Goal: Task Accomplishment & Management: Manage account settings

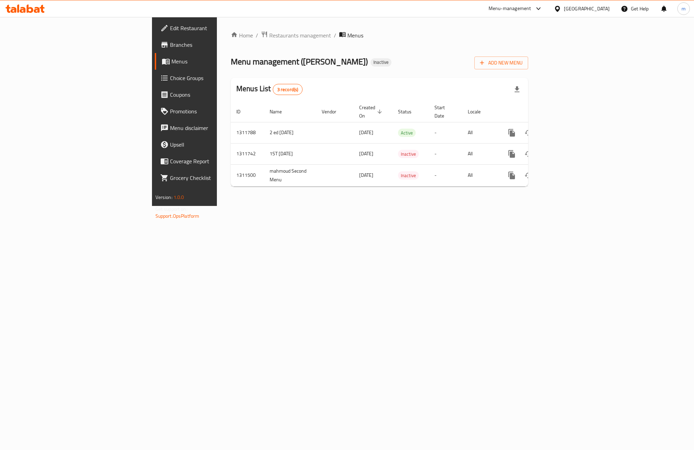
click at [394, 60] on div "Menu management ( [PERSON_NAME] ) Inactive Add New Menu" at bounding box center [379, 62] width 297 height 16
click at [528, 68] on button "Add New Menu" at bounding box center [501, 63] width 54 height 13
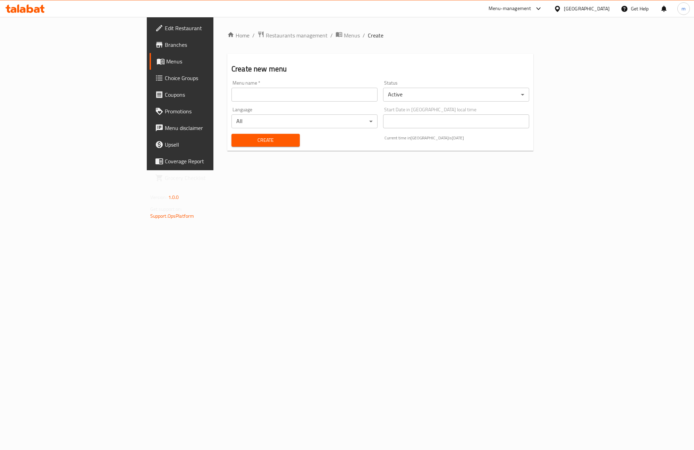
click at [255, 96] on input "text" at bounding box center [304, 95] width 146 height 14
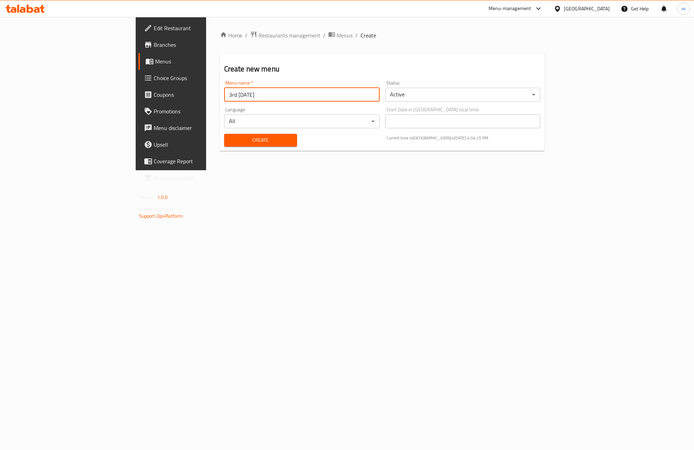
type input "3rd [DATE]"
click at [230, 136] on span "Create" at bounding box center [261, 140] width 62 height 9
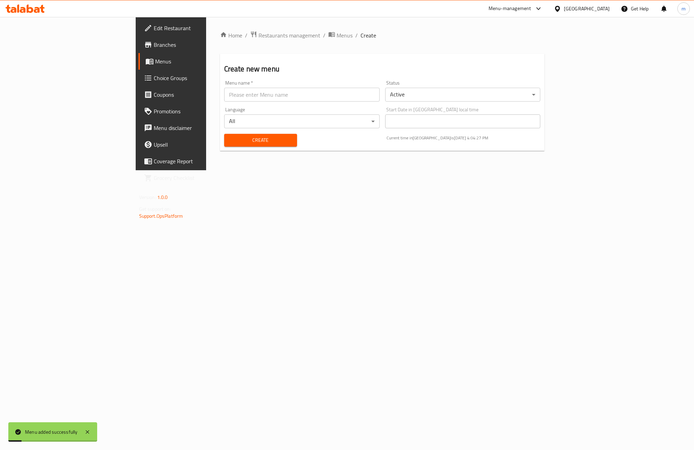
click at [155, 65] on span "Menus" at bounding box center [200, 61] width 91 height 8
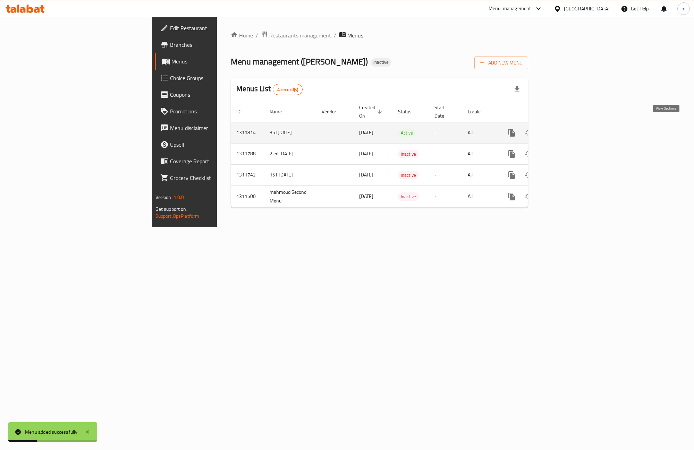
click at [570, 128] on link "enhanced table" at bounding box center [561, 132] width 17 height 17
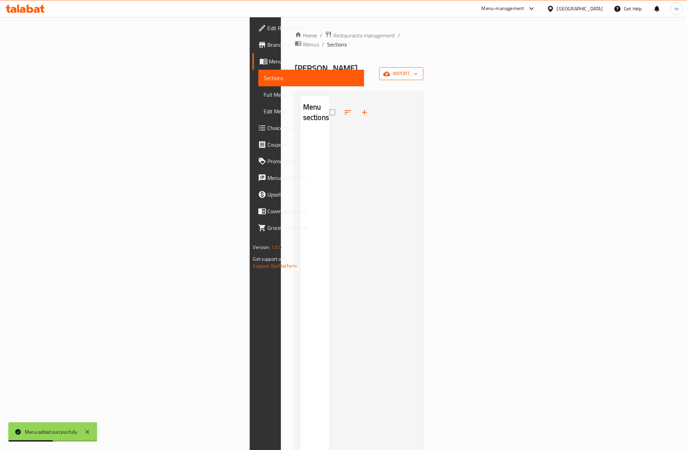
click at [418, 69] on span "import" at bounding box center [401, 73] width 33 height 9
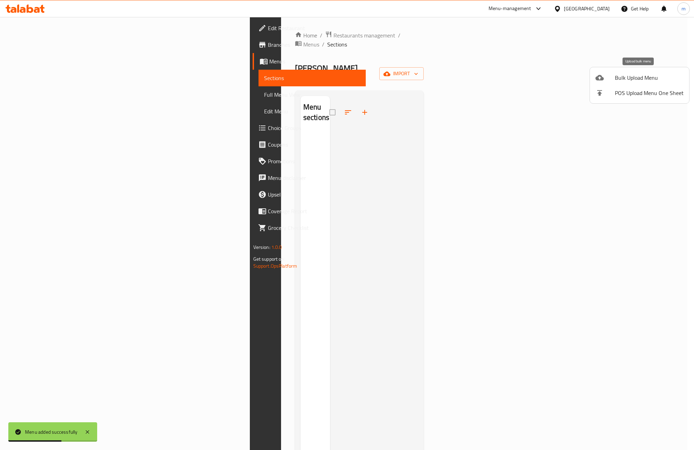
click at [602, 77] on icon at bounding box center [599, 78] width 8 height 6
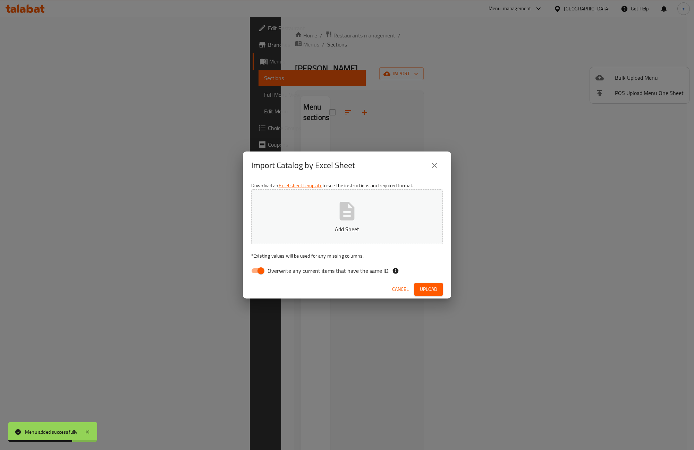
click at [260, 269] on input "Overwrite any current items that have the same ID." at bounding box center [261, 270] width 40 height 13
checkbox input "false"
click at [336, 225] on p "Add Sheet" at bounding box center [347, 229] width 170 height 8
click at [439, 290] on button "Upload" at bounding box center [428, 289] width 28 height 13
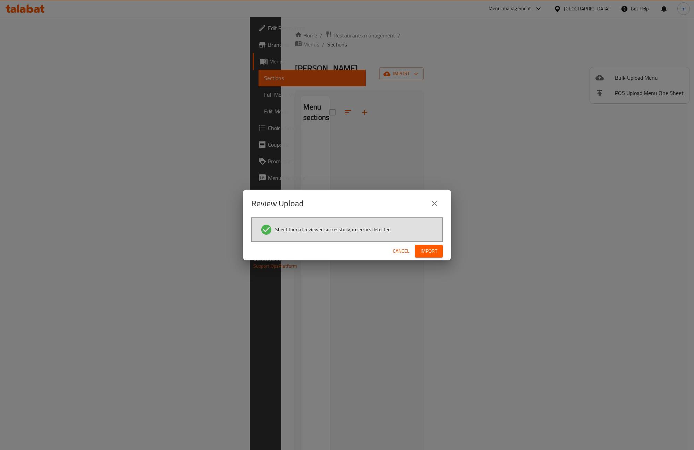
click at [426, 248] on span "Import" at bounding box center [428, 251] width 17 height 9
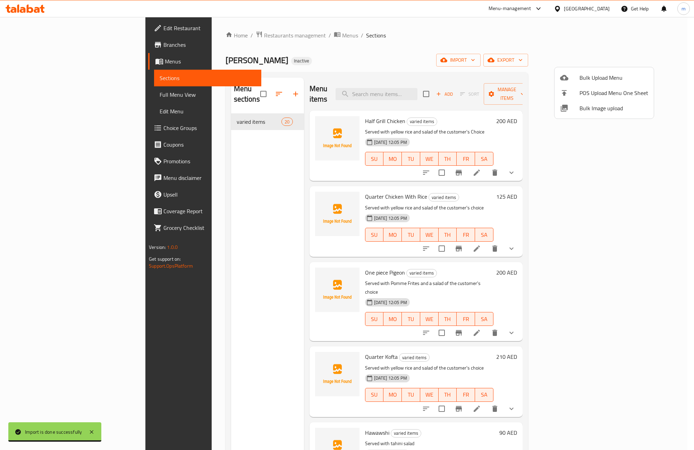
click at [533, 37] on div at bounding box center [347, 225] width 694 height 450
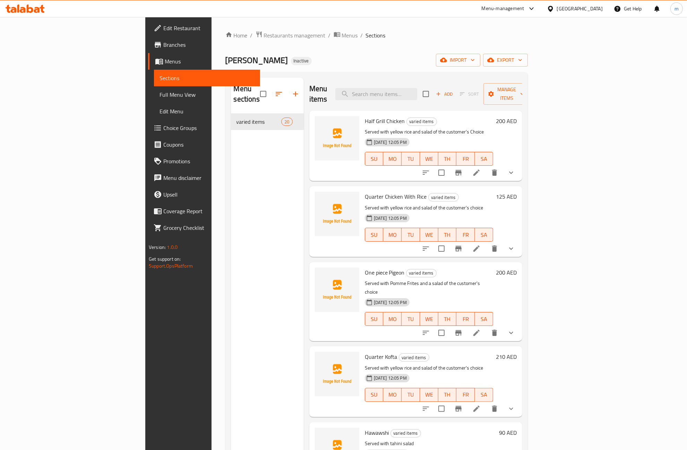
click at [160, 98] on span "Full Menu View" at bounding box center [207, 95] width 95 height 8
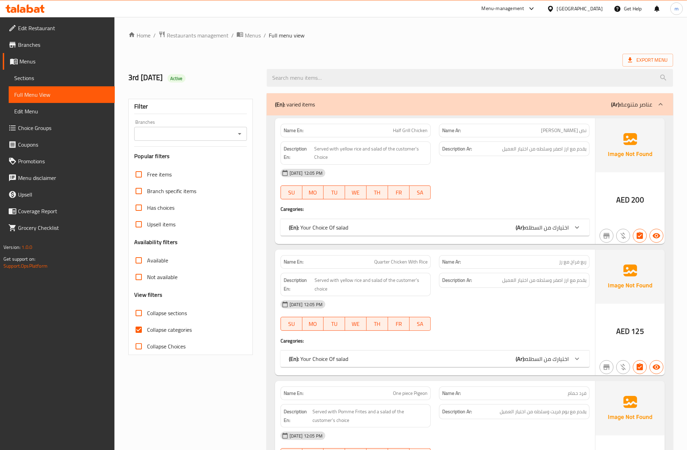
click at [138, 330] on input "Collapse categories" at bounding box center [138, 329] width 17 height 17
checkbox input "false"
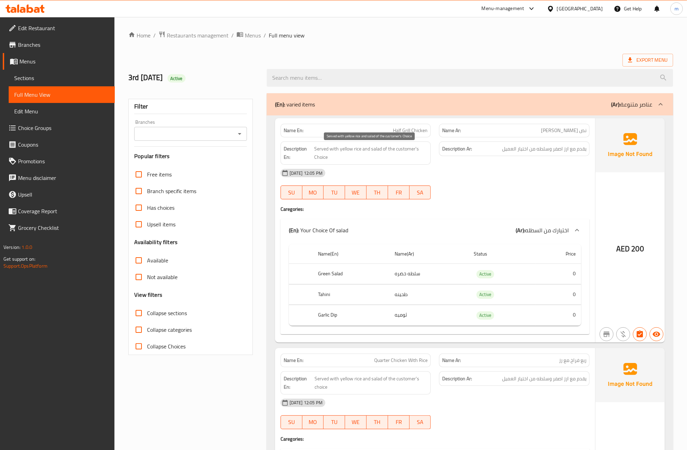
click at [334, 148] on span "Served with yellow rice and salad of the customer's Choice" at bounding box center [370, 153] width 113 height 17
click at [318, 158] on span "Served with yellow rice and salad of the customer's Choice" at bounding box center [370, 153] width 113 height 17
click at [351, 158] on span "Served with yellow rice and salad of the customer's Choice" at bounding box center [370, 153] width 113 height 17
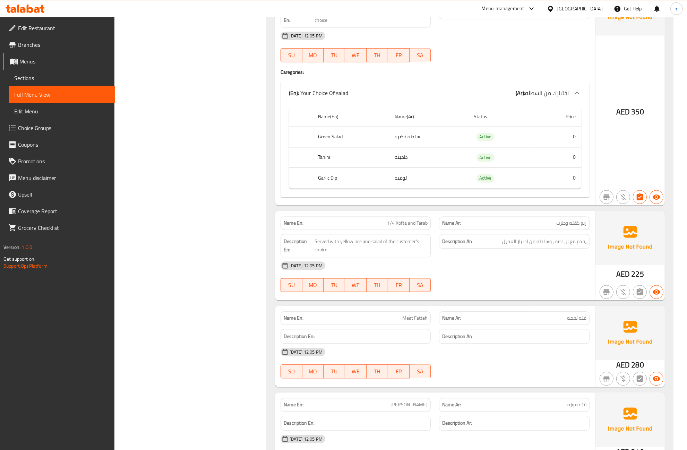
scroll to position [1474, 0]
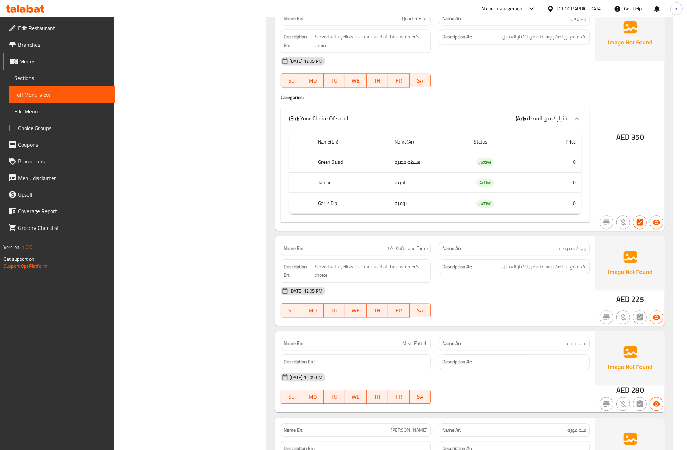
click at [82, 124] on span "Choice Groups" at bounding box center [63, 128] width 91 height 8
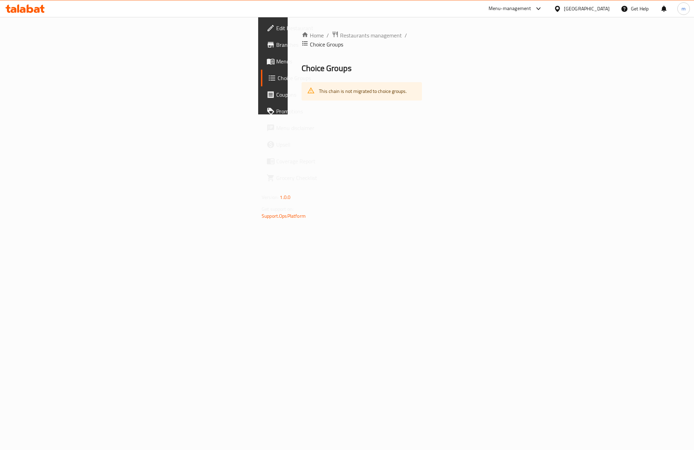
click at [319, 84] on div "This chain is not migrated to choice groups." at bounding box center [363, 91] width 88 height 14
click at [277, 75] on span "Choice Groups" at bounding box center [322, 78] width 91 height 8
click at [276, 58] on span "Menus" at bounding box center [322, 61] width 92 height 8
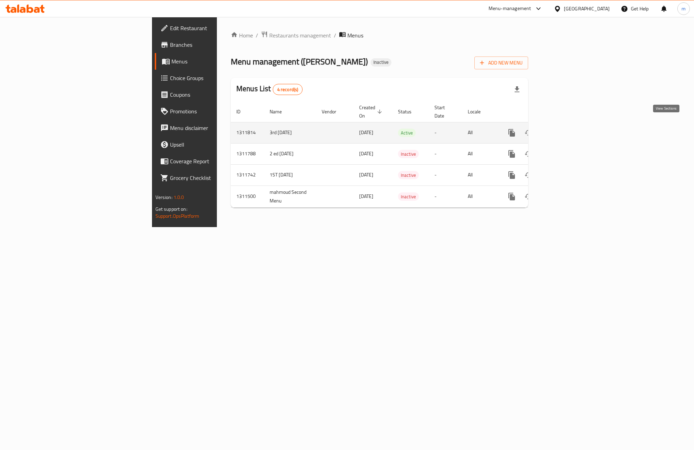
click at [570, 131] on link "enhanced table" at bounding box center [561, 132] width 17 height 17
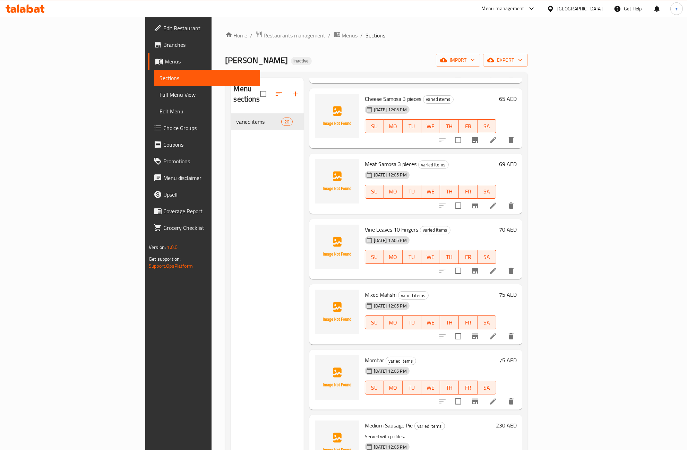
scroll to position [824, 0]
click at [160, 96] on span "Full Menu View" at bounding box center [207, 95] width 95 height 8
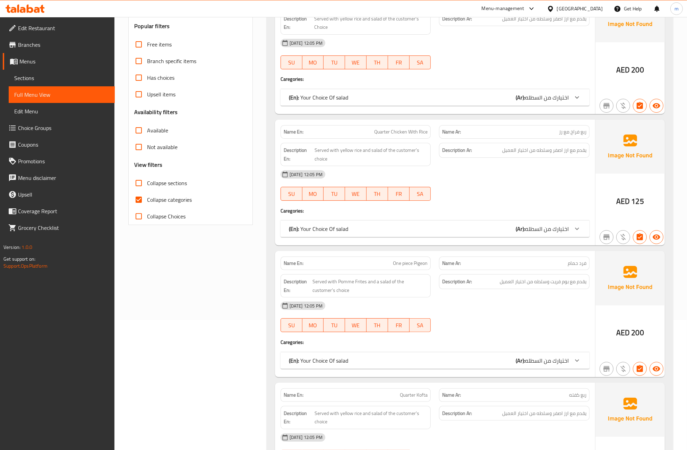
scroll to position [303, 0]
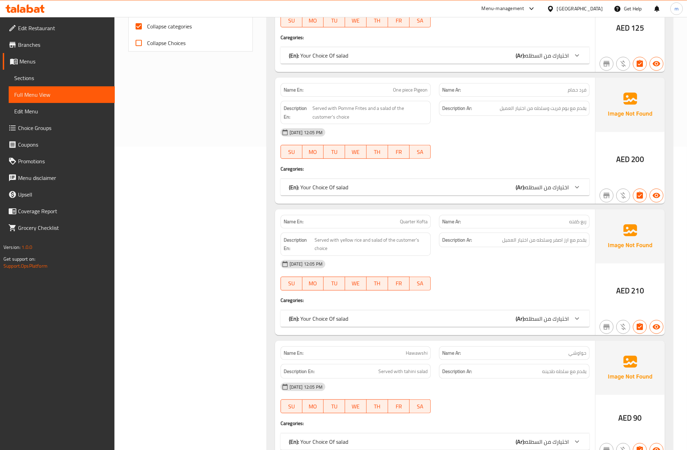
click at [24, 79] on span "Sections" at bounding box center [61, 78] width 95 height 8
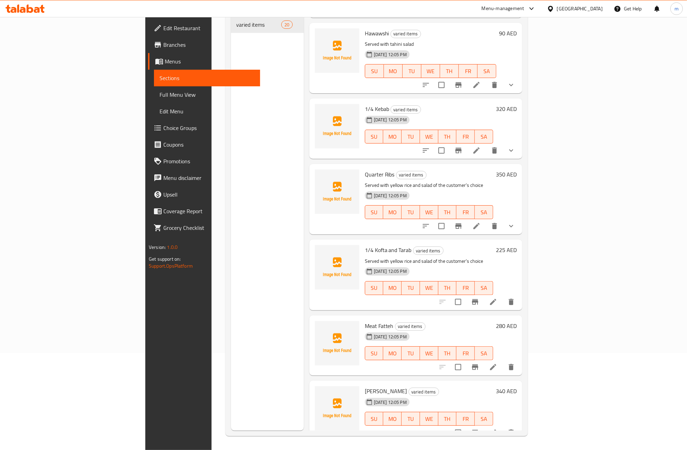
scroll to position [303, 0]
click at [503, 295] on li at bounding box center [492, 301] width 19 height 12
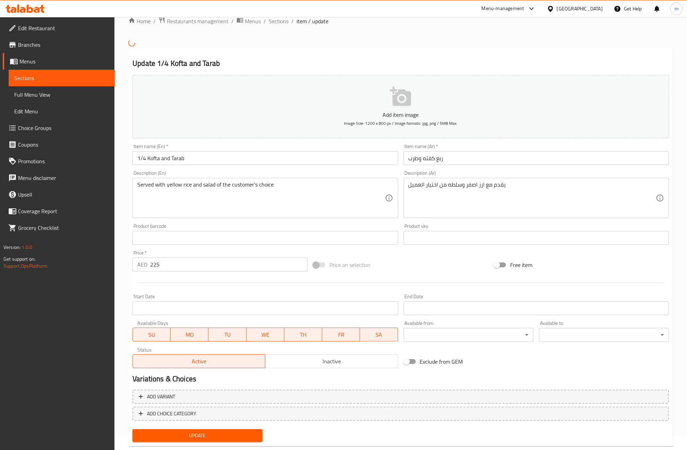
scroll to position [28, 0]
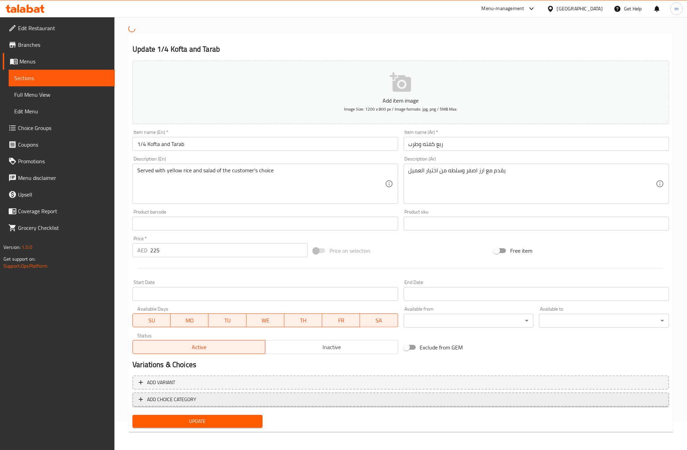
click at [175, 395] on span "ADD CHOICE CATEGORY" at bounding box center [171, 399] width 49 height 9
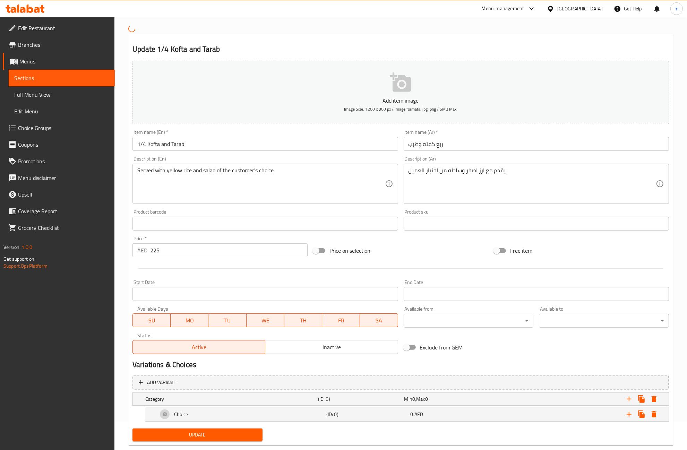
scroll to position [43, 0]
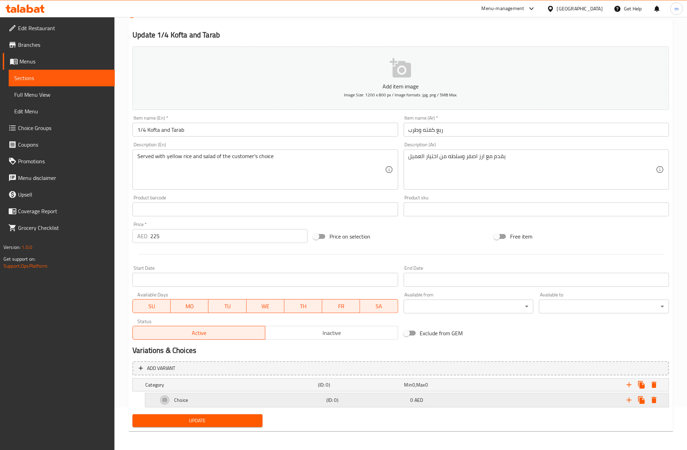
click at [326, 394] on div "Choice (ID: 0) 0 AED" at bounding box center [408, 400] width 505 height 17
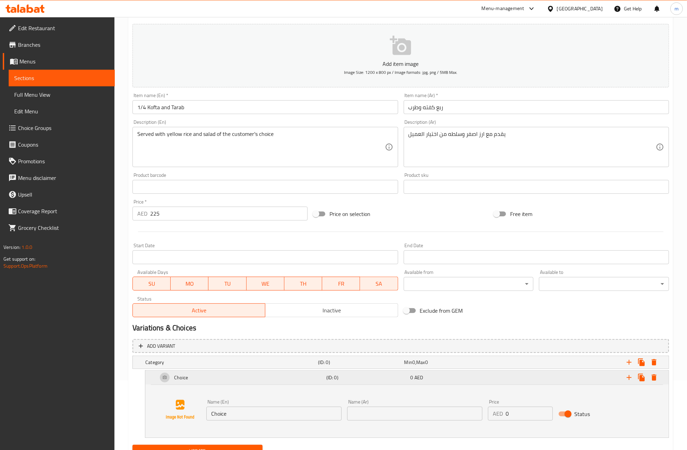
scroll to position [101, 0]
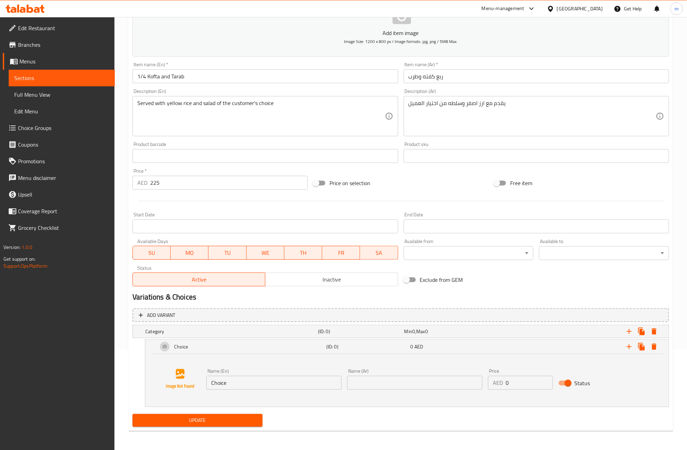
click at [323, 381] on input "Choice" at bounding box center [273, 383] width 135 height 14
click at [632, 346] on icon "Expand" at bounding box center [629, 347] width 8 height 8
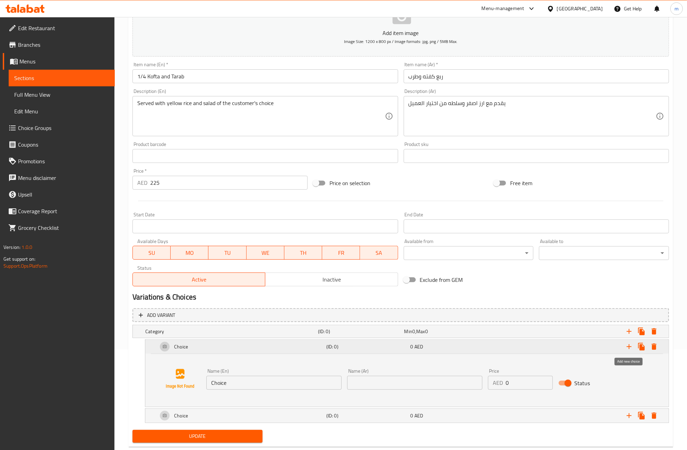
click at [630, 346] on icon "Expand" at bounding box center [629, 346] width 5 height 5
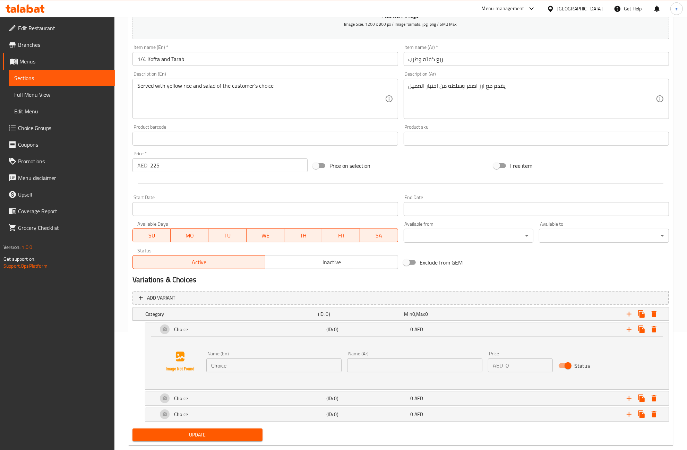
scroll to position [132, 0]
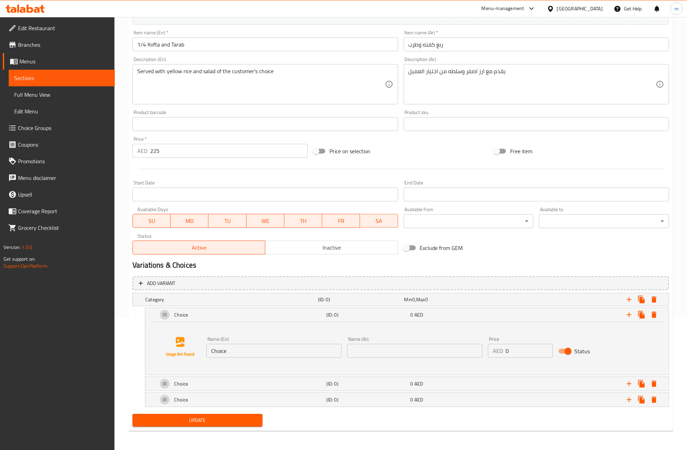
click at [238, 354] on input "Choice" at bounding box center [273, 351] width 135 height 14
click at [262, 350] on input "Choice" at bounding box center [273, 351] width 135 height 14
paste input "Your Choice Of salad"
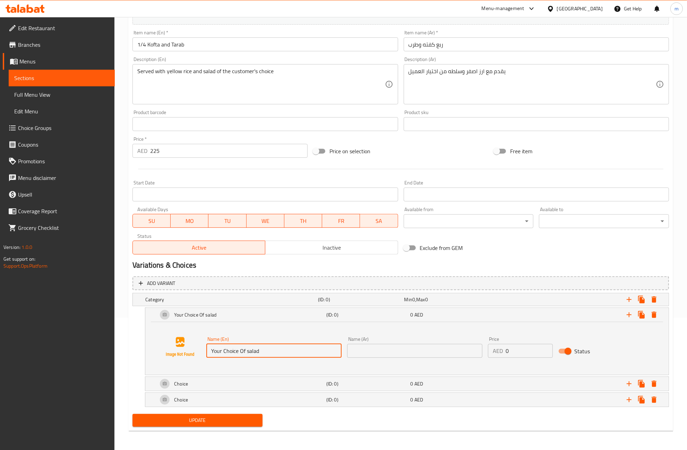
type input "Your Choice Of salad"
click at [237, 347] on input "Your Choice Of salad" at bounding box center [273, 351] width 135 height 14
click at [315, 352] on input "text" at bounding box center [273, 351] width 135 height 14
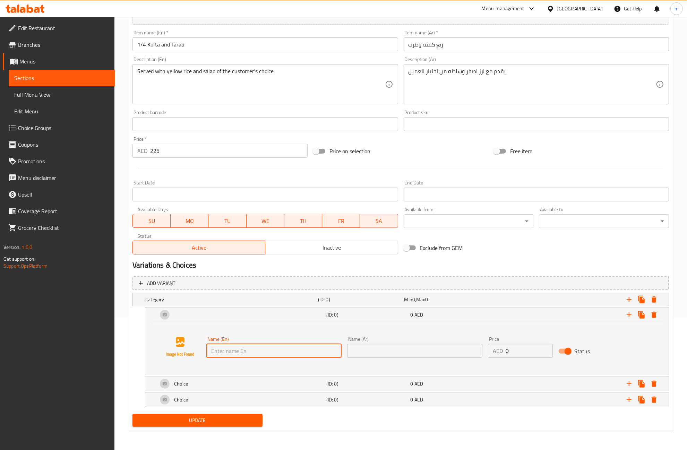
paste input "Green Salad"
type input "Green Salad"
click at [397, 356] on input "text" at bounding box center [414, 351] width 135 height 14
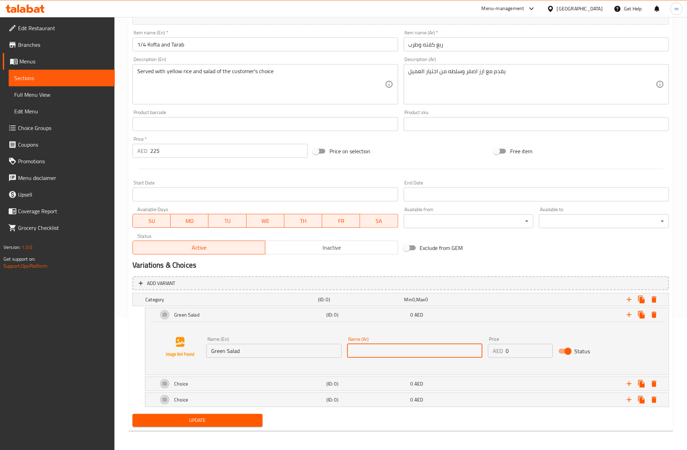
paste input "سلطه خضره"
type input "سلطه خضره"
click at [318, 384] on div "Choice" at bounding box center [240, 384] width 169 height 17
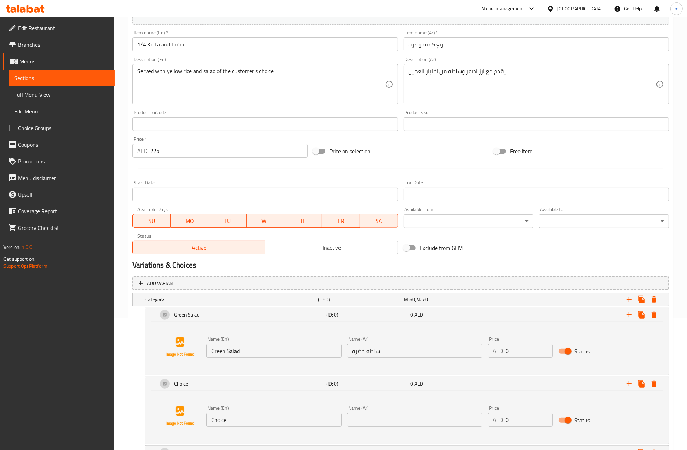
click at [309, 422] on input "Choice" at bounding box center [273, 420] width 135 height 14
paste input "Tahini"
type input "Tahini"
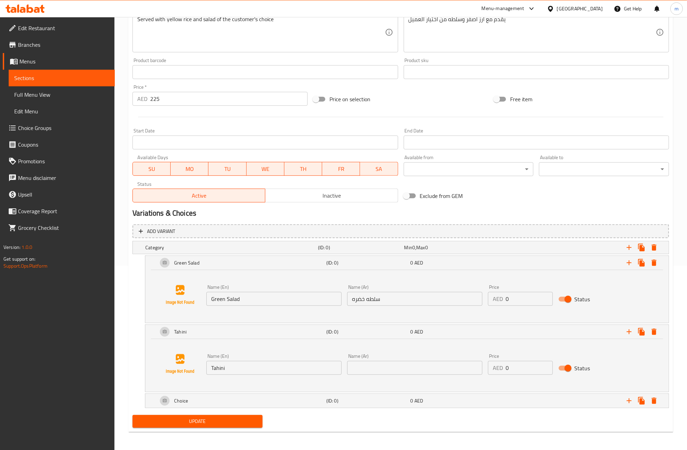
scroll to position [186, 0]
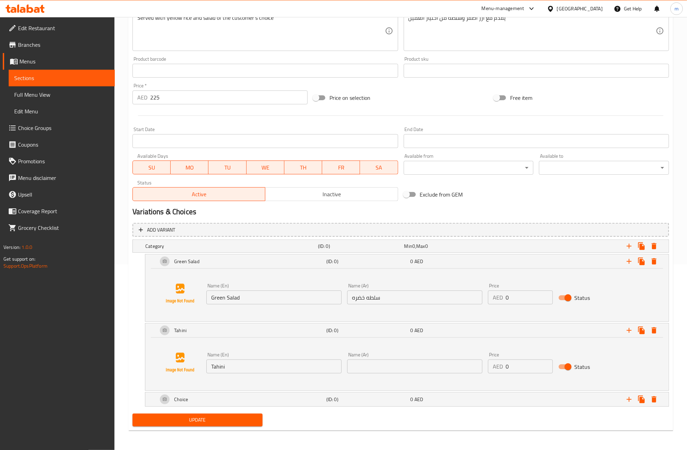
click at [352, 368] on input "text" at bounding box center [414, 367] width 135 height 14
paste input "طحينه"
type input "طحينه"
click at [259, 399] on div "Choice" at bounding box center [240, 399] width 169 height 17
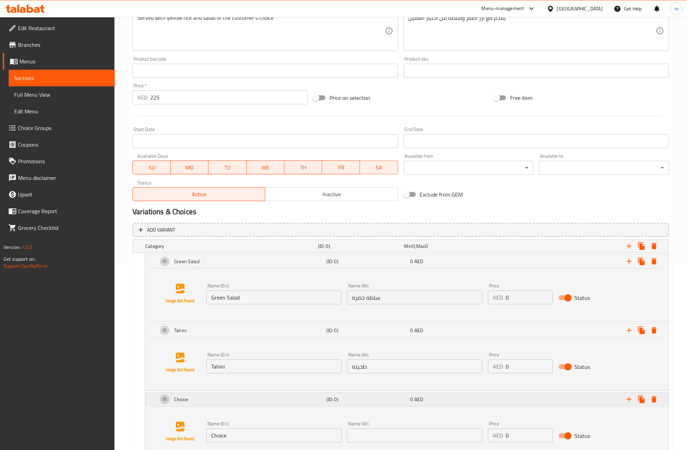
scroll to position [239, 0]
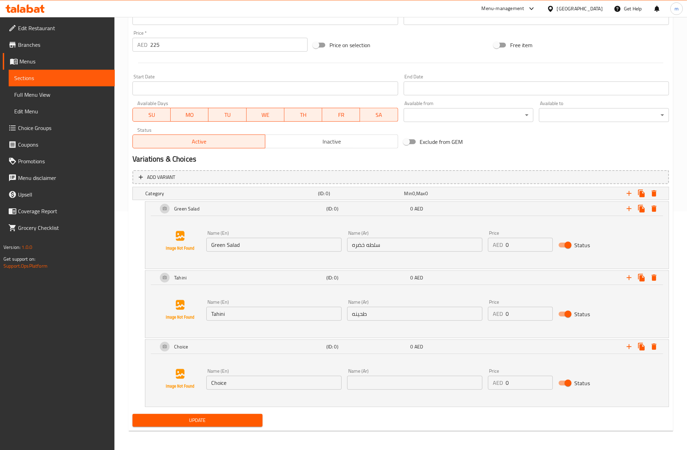
click at [259, 382] on input "Choice" at bounding box center [273, 383] width 135 height 14
paste input "Garlic Dip"
type input "Garlic Dip"
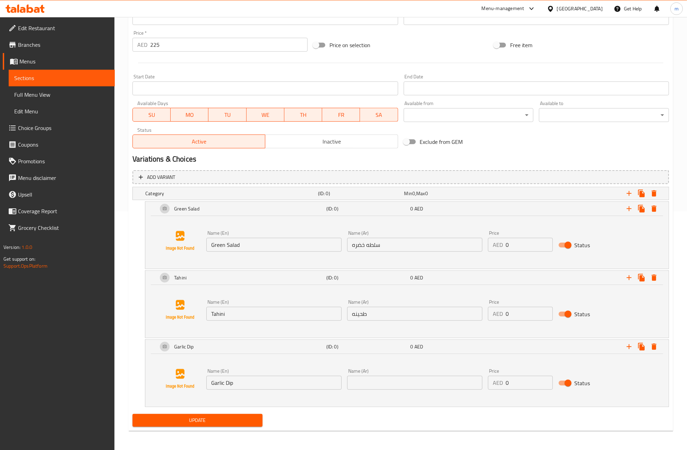
click at [427, 390] on div "Name (Ar) Name (Ar)" at bounding box center [414, 379] width 141 height 27
click at [426, 385] on input "text" at bounding box center [414, 383] width 135 height 14
paste input "ثوميه"
type input "ثوميه"
click at [239, 422] on span "Update" at bounding box center [197, 420] width 119 height 9
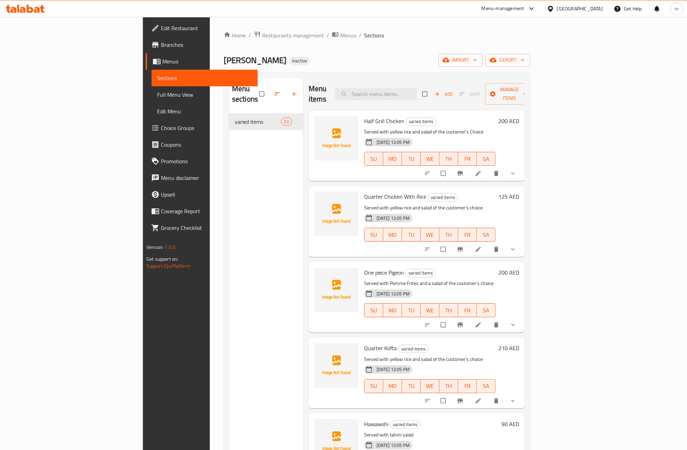
click at [157, 95] on span "Full Menu View" at bounding box center [204, 95] width 95 height 8
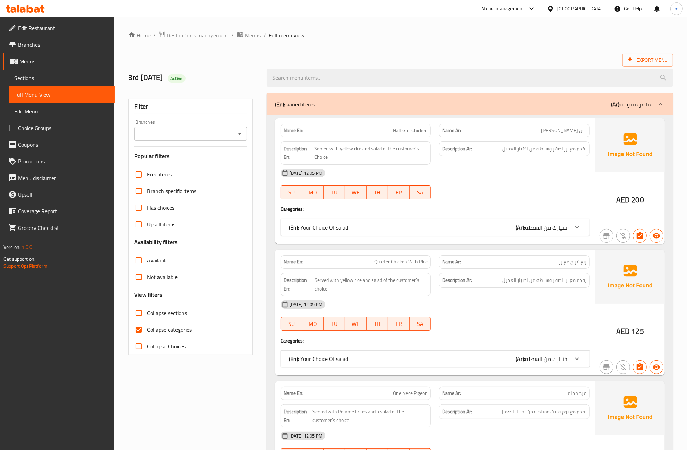
click at [137, 325] on input "Collapse categories" at bounding box center [138, 329] width 17 height 17
checkbox input "false"
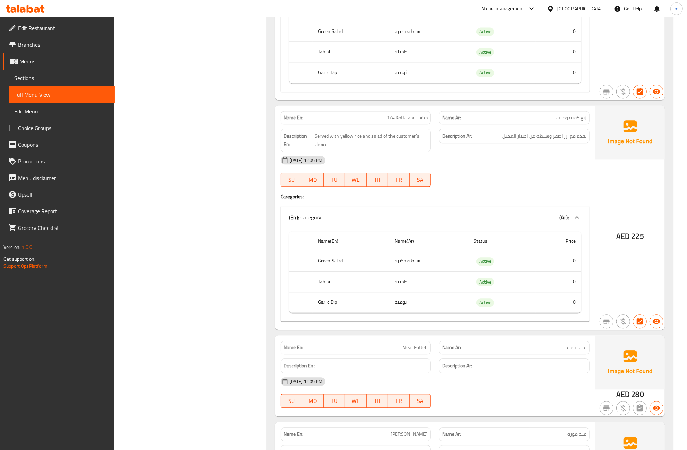
scroll to position [1604, 0]
click at [492, 266] on span "Active" at bounding box center [485, 262] width 18 height 8
click at [469, 291] on td "Active" at bounding box center [502, 282] width 68 height 20
click at [446, 313] on td "ثوميه" at bounding box center [428, 303] width 79 height 20
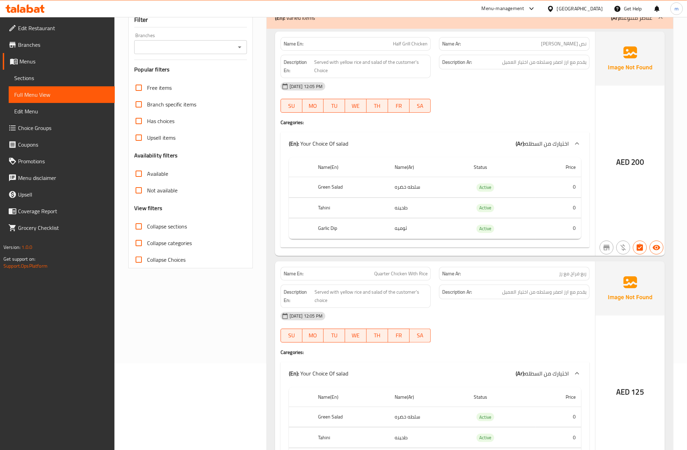
scroll to position [0, 0]
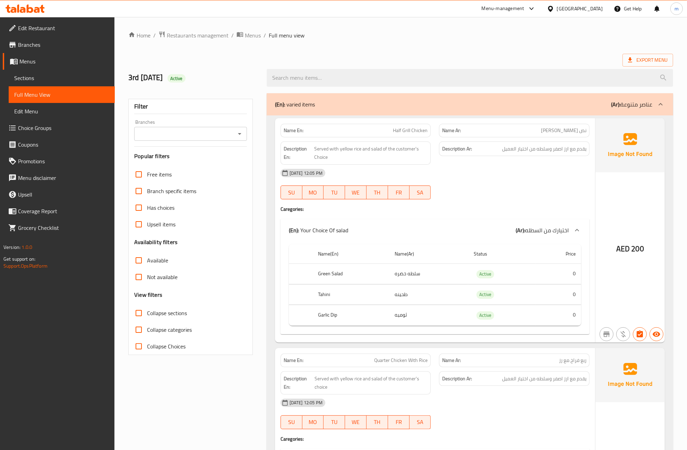
click at [489, 186] on div "15-09-2025 12:05 PM SU MO TU WE TH FR SA" at bounding box center [434, 184] width 317 height 39
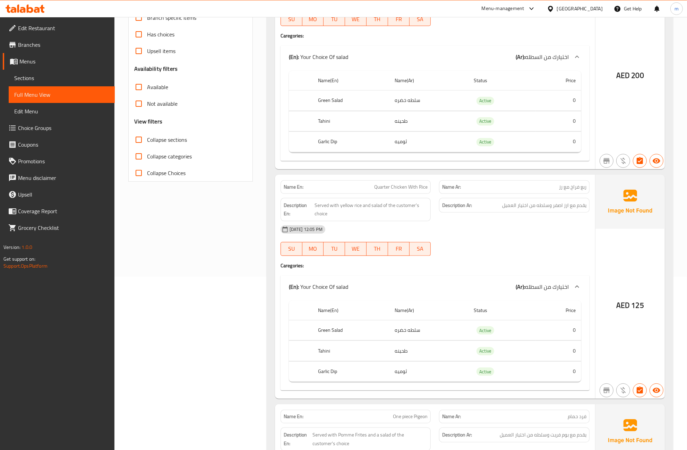
click at [488, 233] on div "[DATE] 12:05 PM" at bounding box center [434, 229] width 317 height 17
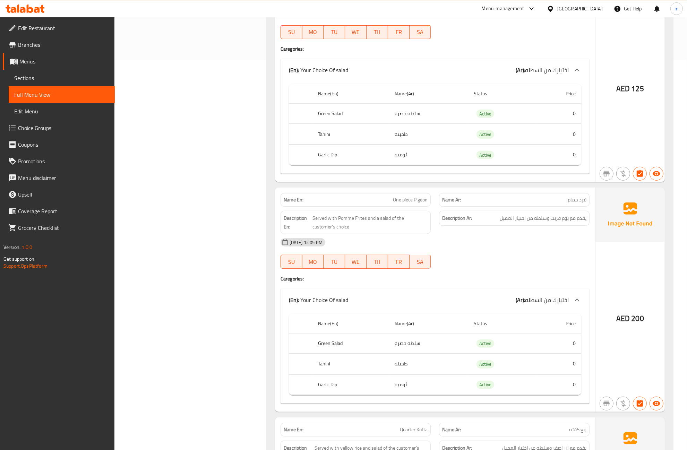
click at [488, 233] on div "Description Ar: يقدم مع بوم فريت وسلطه من اختيار العميل" at bounding box center [514, 223] width 159 height 32
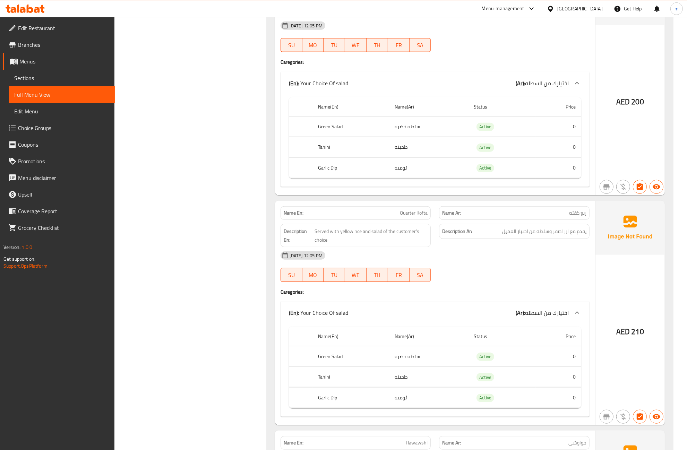
click at [485, 253] on div "[DATE] 12:05 PM" at bounding box center [434, 255] width 317 height 17
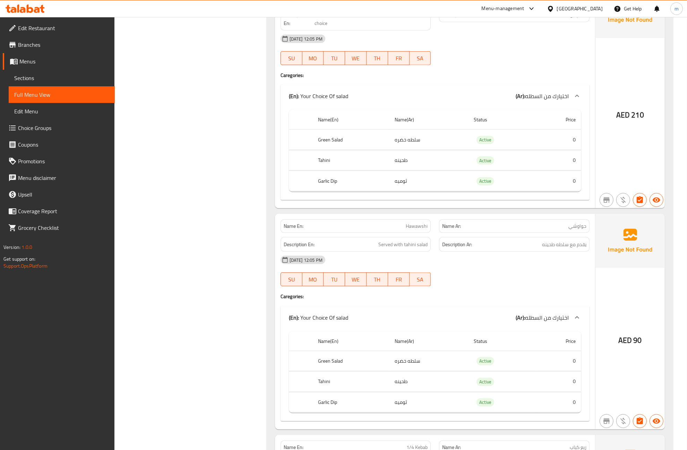
click at [485, 249] on h6 "Description Ar: يقدم مع سلطه طحينه" at bounding box center [514, 244] width 144 height 9
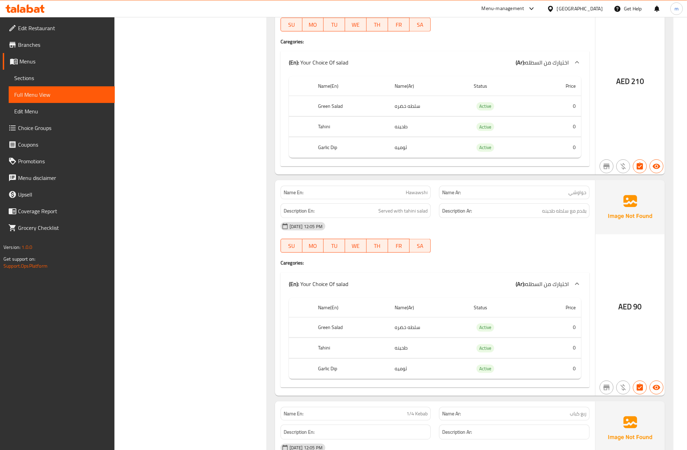
scroll to position [1084, 0]
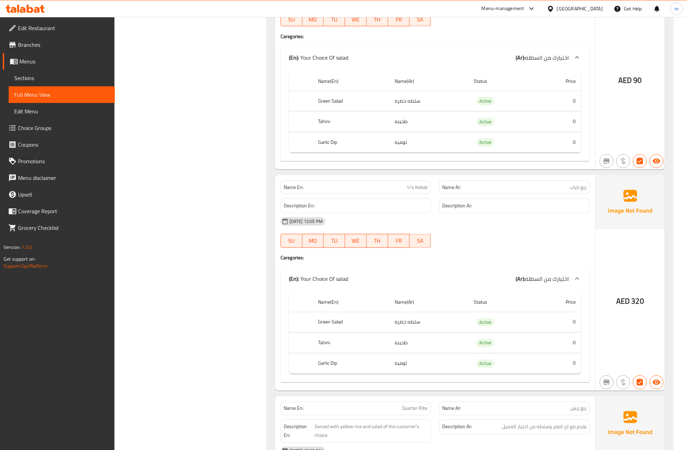
click at [485, 252] on div at bounding box center [514, 248] width 159 height 8
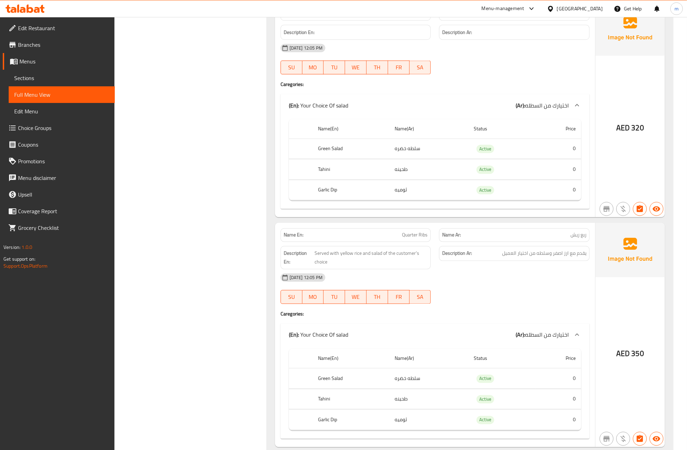
click at [488, 258] on h6 "Description Ar: يقدم مع ارز اصفر وسلطه من اختيار العميل" at bounding box center [514, 253] width 144 height 9
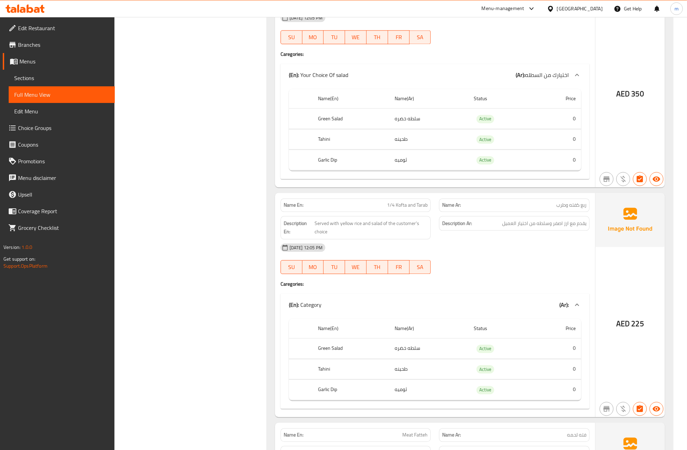
click at [489, 256] on div "[DATE] 12:05 PM" at bounding box center [434, 247] width 317 height 17
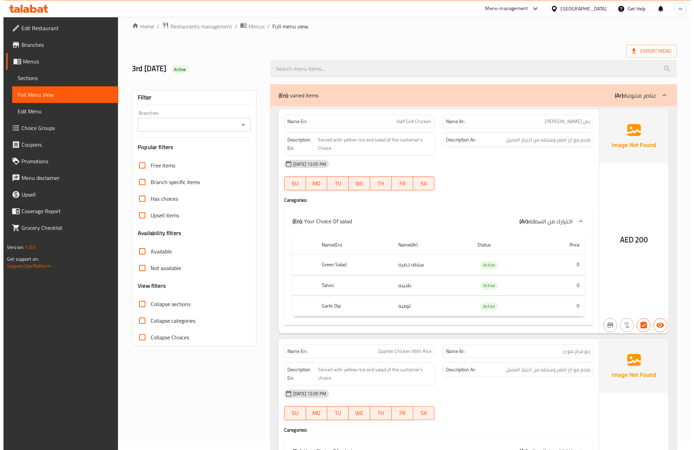
scroll to position [0, 0]
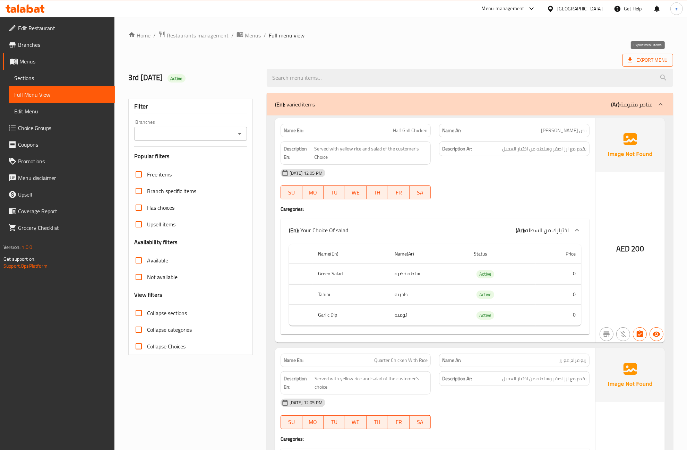
click at [646, 61] on span "Export Menu" at bounding box center [648, 60] width 40 height 9
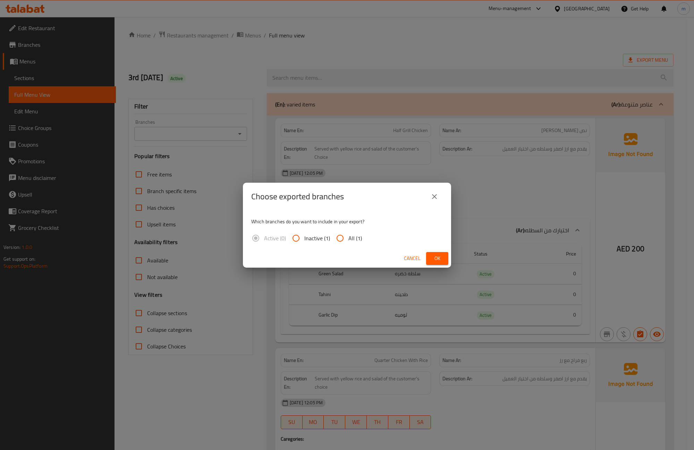
click at [349, 236] on span "All (1)" at bounding box center [355, 238] width 14 height 8
click at [348, 236] on input "All (1)" at bounding box center [340, 238] width 17 height 17
radio input "true"
click at [435, 258] on span "Ok" at bounding box center [436, 258] width 11 height 9
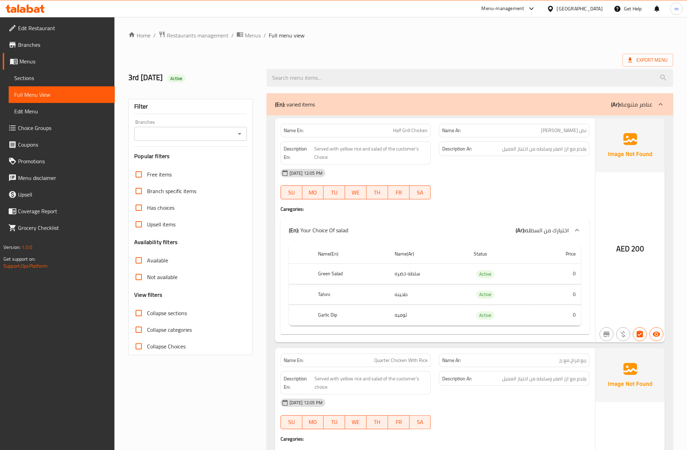
drag, startPoint x: 462, startPoint y: 39, endPoint x: 490, endPoint y: 28, distance: 29.6
click at [462, 39] on ol "Home / Restaurants management / Menus / Full menu view" at bounding box center [400, 35] width 545 height 9
click at [566, 173] on div "[DATE] 12:05 PM" at bounding box center [434, 173] width 317 height 17
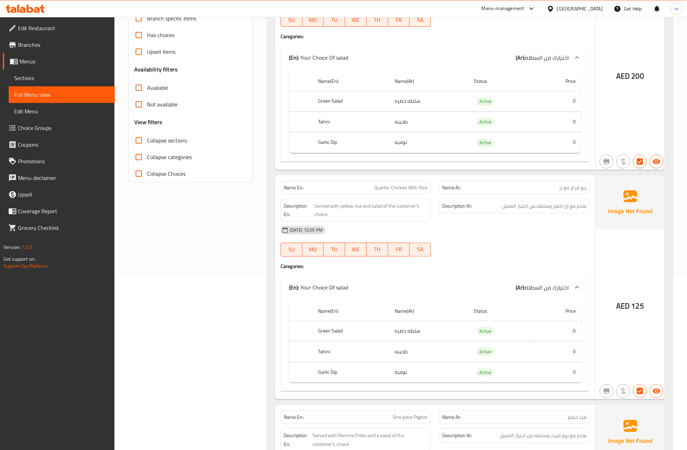
scroll to position [173, 0]
click at [531, 266] on h4 "Caregories:" at bounding box center [435, 265] width 309 height 7
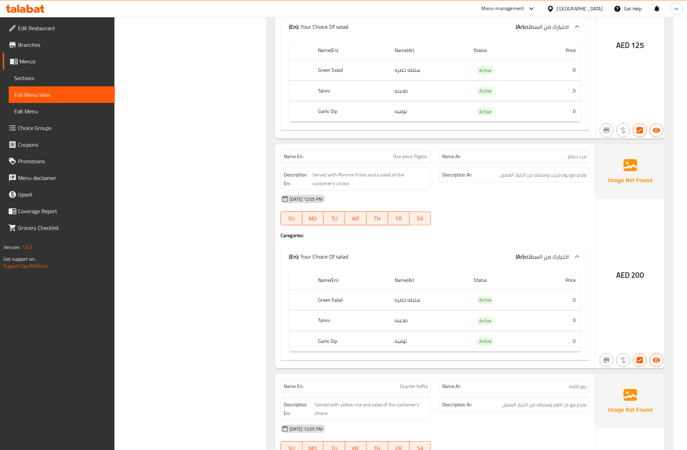
click at [524, 234] on div "Name En: One piece Pigeon Name Ar: فرد حمام Description En: Served with Pomme F…" at bounding box center [435, 256] width 320 height 224
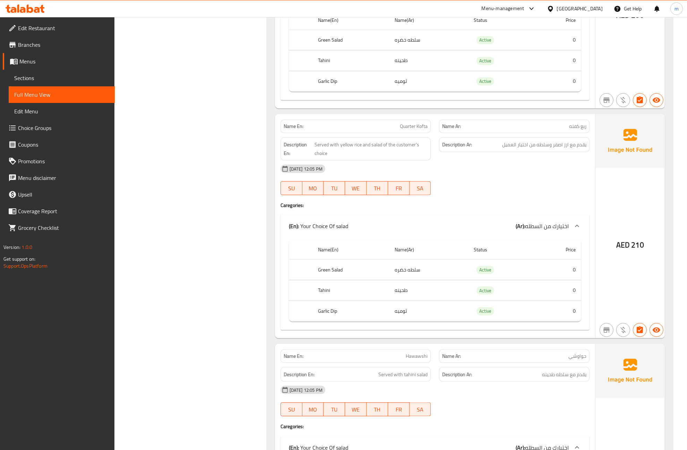
click at [494, 199] on div at bounding box center [514, 195] width 159 height 8
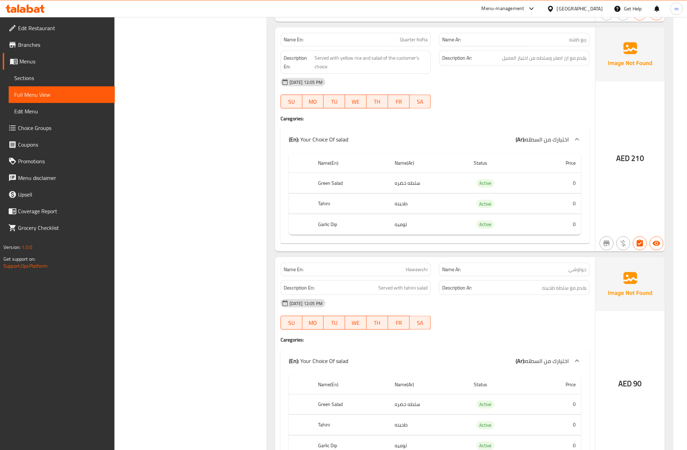
scroll to position [954, 0]
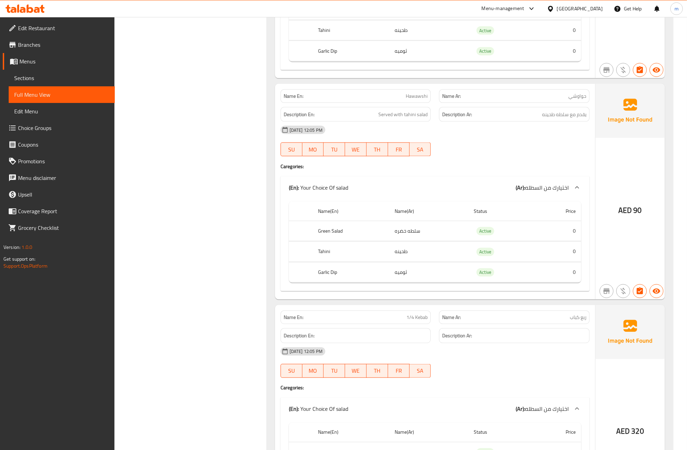
click at [493, 180] on div "Name En: Hawawshi Name Ar: حواوشي Description En: Served with tahini salad Desc…" at bounding box center [435, 192] width 320 height 216
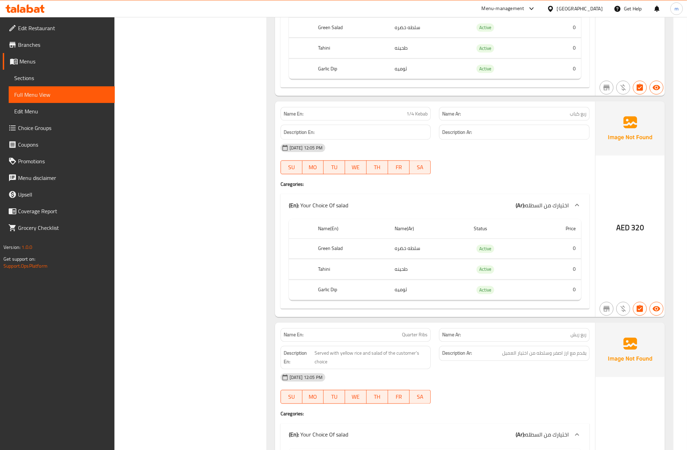
scroll to position [1170, 0]
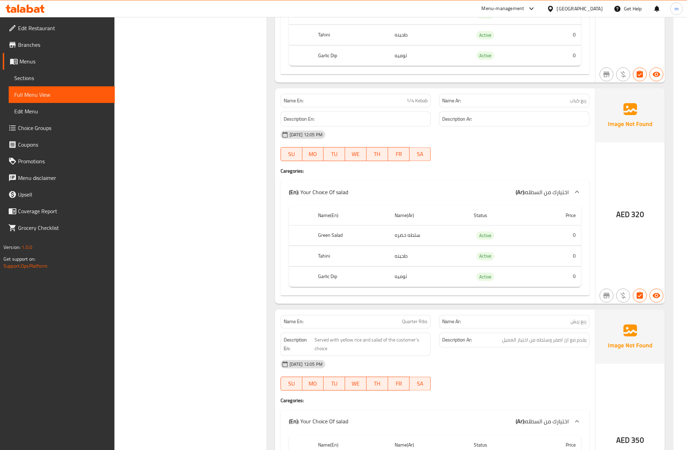
click at [493, 174] on h4 "Caregories:" at bounding box center [435, 170] width 309 height 7
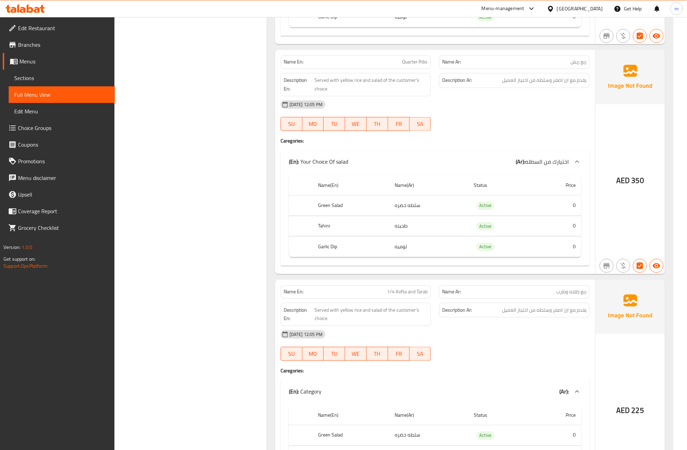
click at [475, 144] on h4 "Caregories:" at bounding box center [435, 140] width 309 height 7
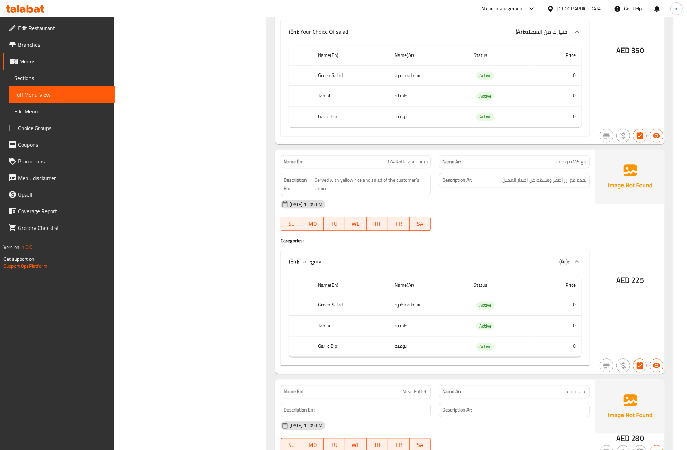
scroll to position [1734, 0]
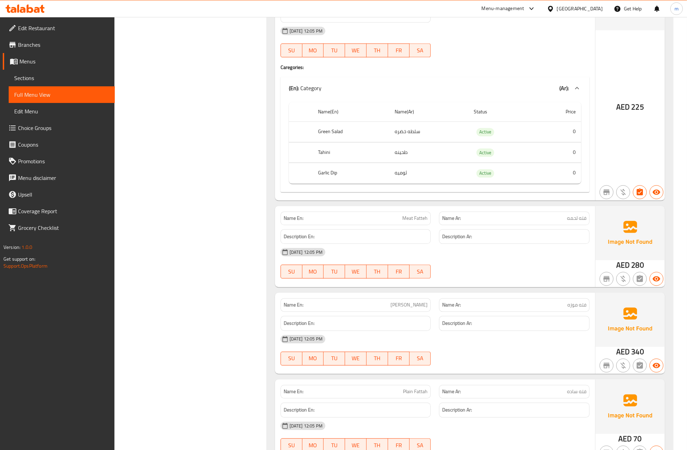
click at [465, 99] on div "(En): Category (Ar):" at bounding box center [435, 88] width 309 height 22
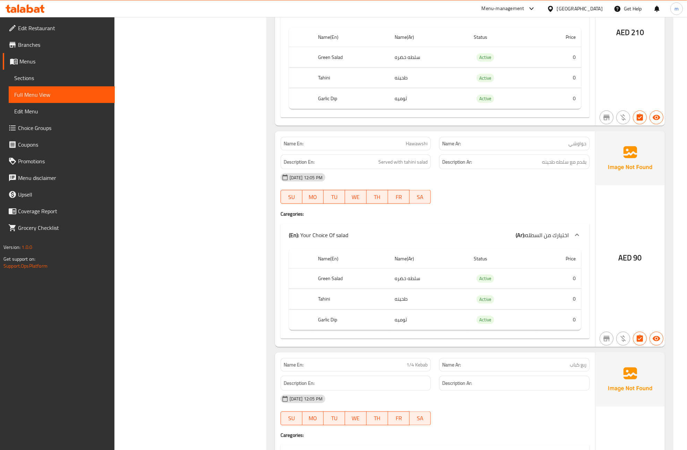
scroll to position [910, 0]
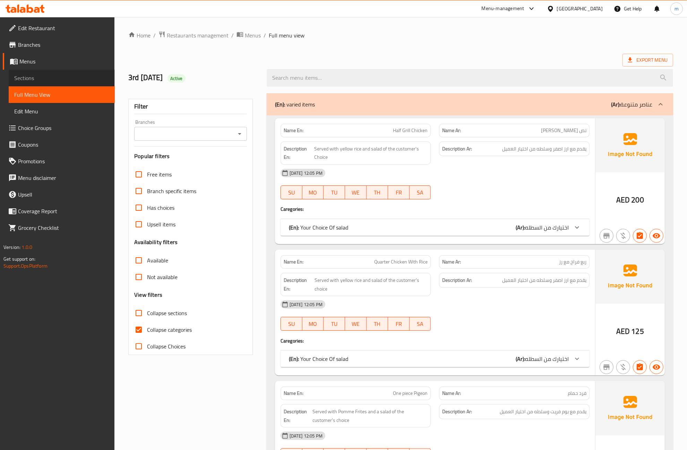
click at [73, 75] on span "Sections" at bounding box center [61, 78] width 95 height 8
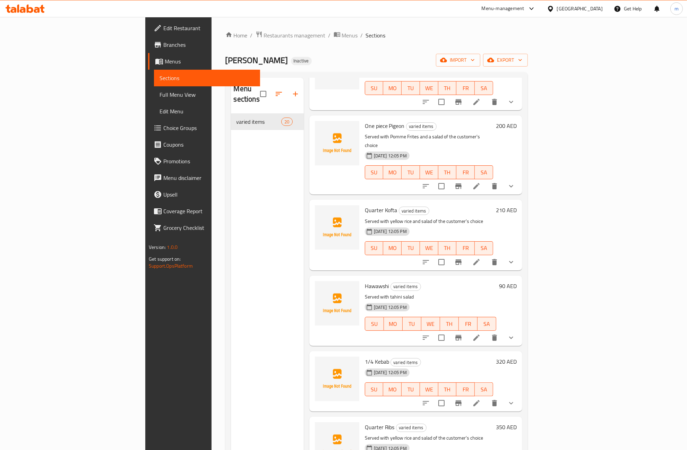
scroll to position [130, 0]
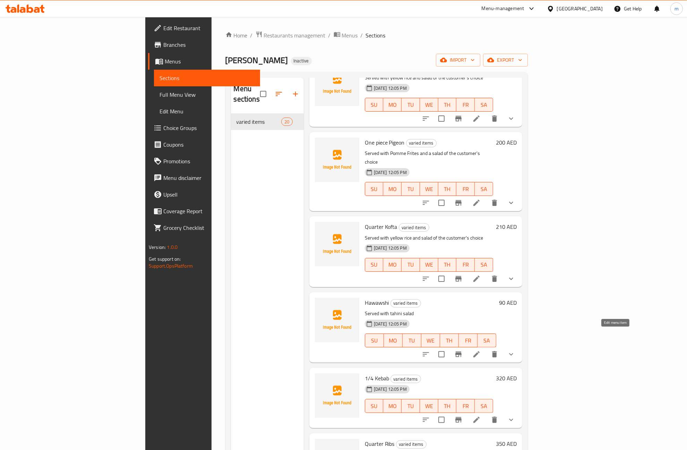
click at [481, 350] on icon at bounding box center [476, 354] width 8 height 8
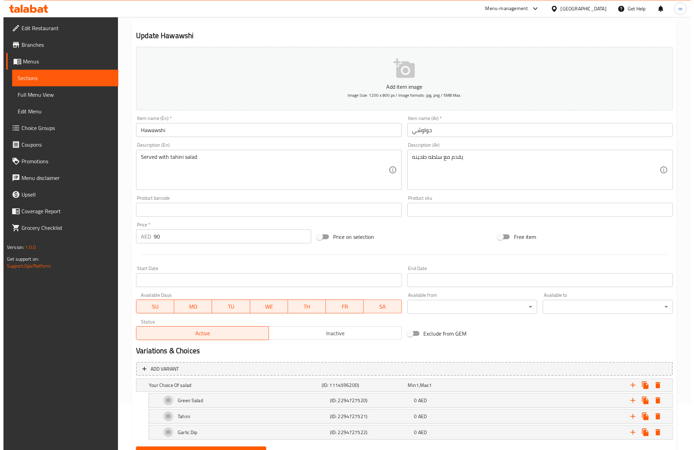
scroll to position [80, 0]
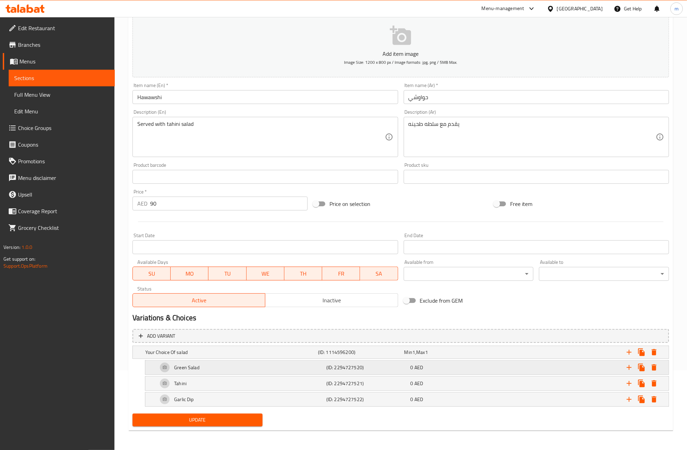
click at [355, 369] on h5 "(ID: 2294727520)" at bounding box center [366, 367] width 81 height 7
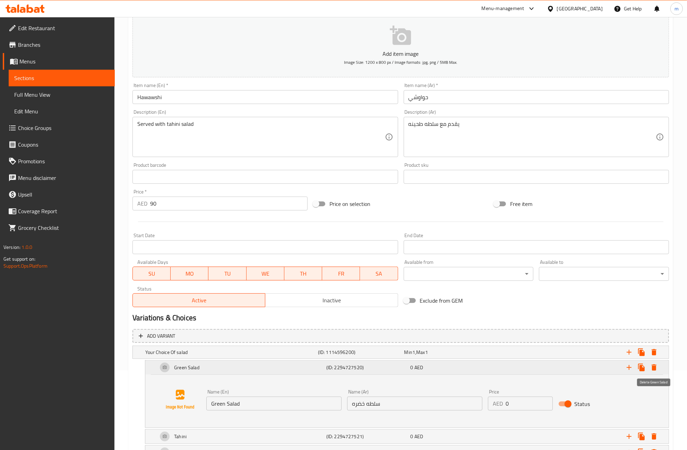
click at [655, 368] on icon "Expand" at bounding box center [654, 367] width 5 height 6
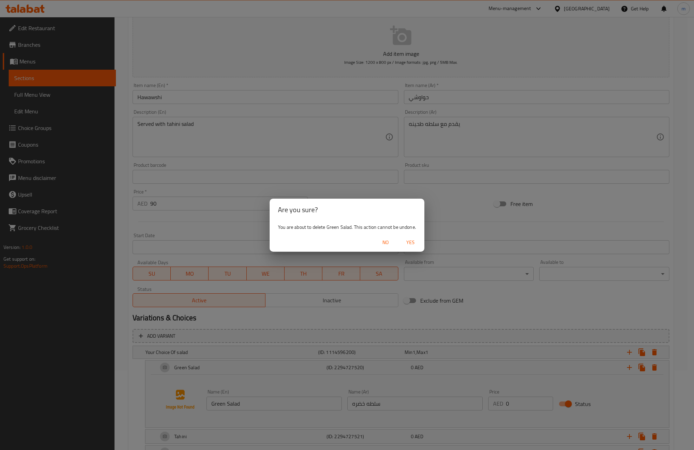
click at [408, 238] on span "Yes" at bounding box center [410, 242] width 17 height 9
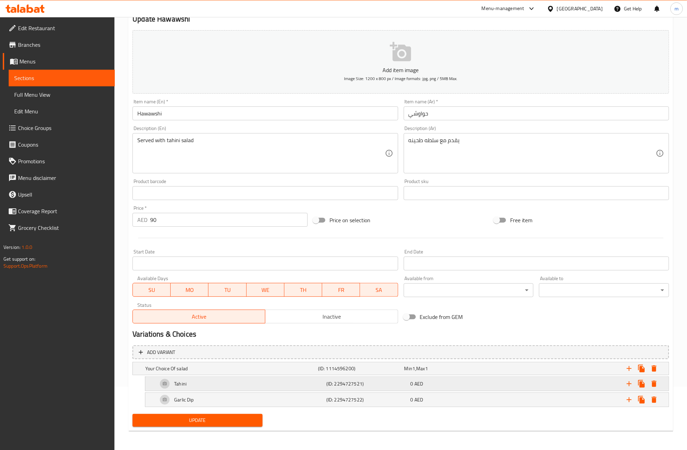
click at [658, 384] on icon "Expand" at bounding box center [654, 384] width 8 height 8
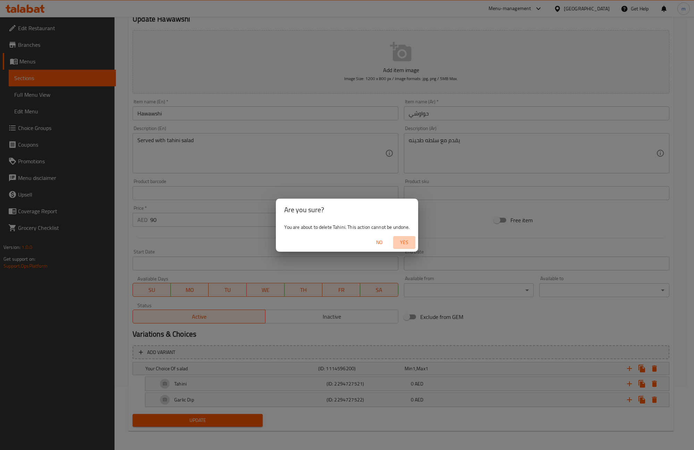
click at [396, 243] on span "Yes" at bounding box center [404, 242] width 17 height 9
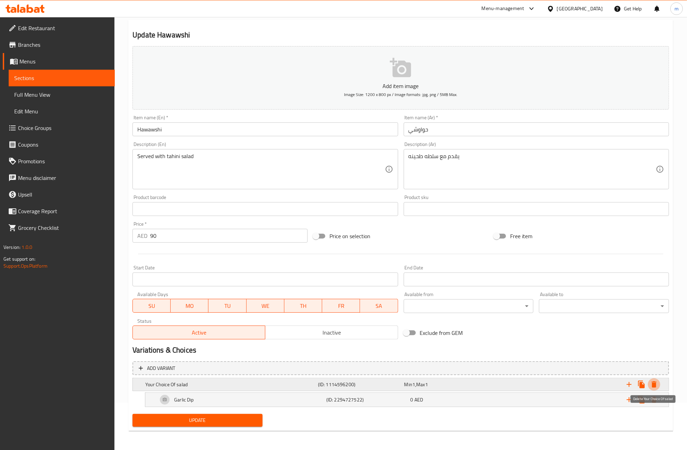
click at [653, 384] on icon "Expand" at bounding box center [654, 384] width 5 height 6
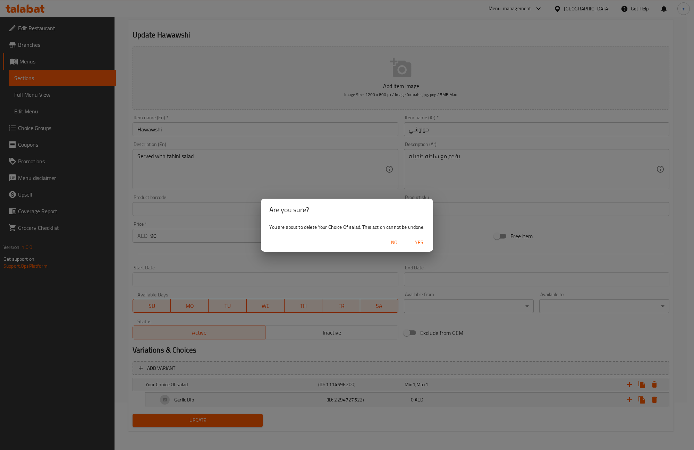
click at [420, 244] on span "Yes" at bounding box center [419, 242] width 17 height 9
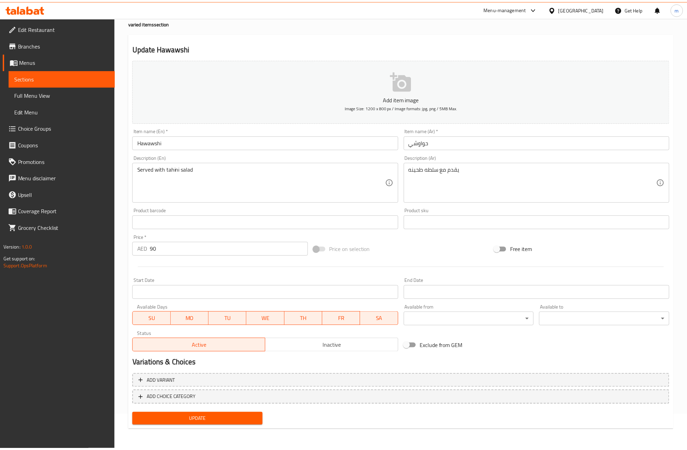
scroll to position [33, 0]
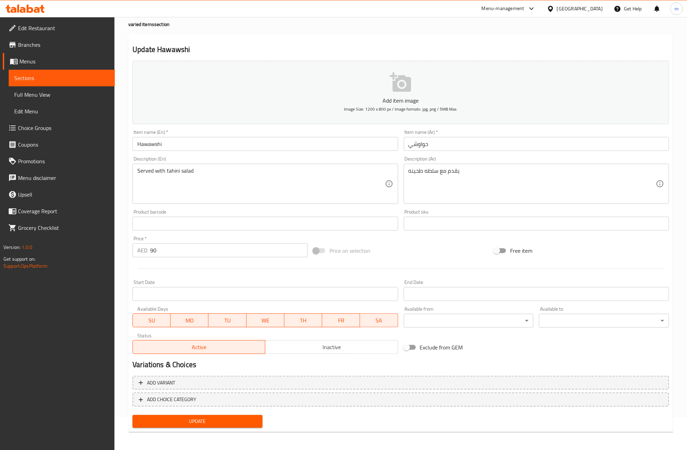
click at [219, 417] on span "Update" at bounding box center [197, 421] width 119 height 9
click at [45, 63] on span "Menus" at bounding box center [64, 61] width 90 height 8
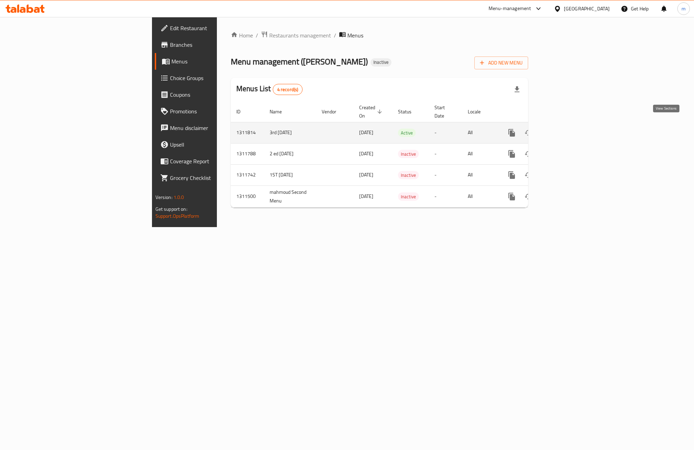
click at [570, 124] on link "enhanced table" at bounding box center [561, 132] width 17 height 17
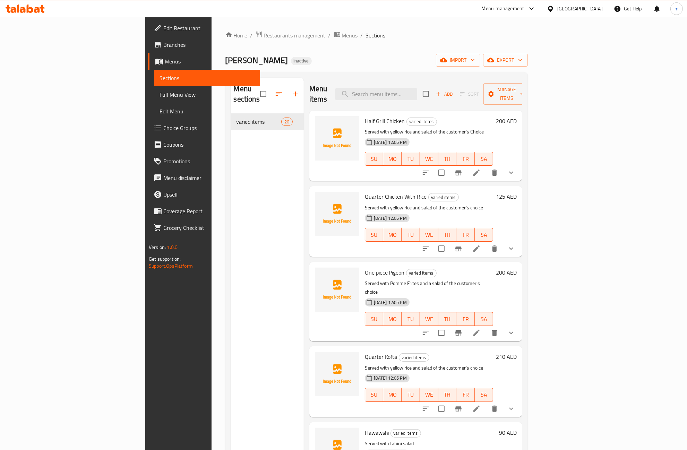
click at [165, 63] on span "Menus" at bounding box center [210, 61] width 90 height 8
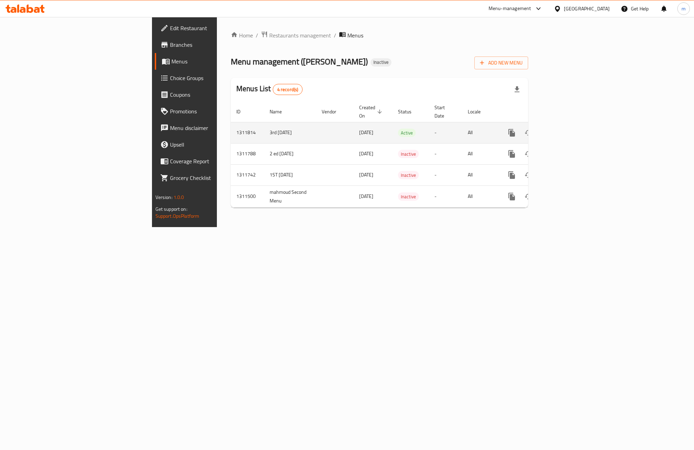
click at [264, 124] on td "3rd [DATE]" at bounding box center [290, 132] width 52 height 21
click at [264, 125] on td "3rd [DATE]" at bounding box center [290, 132] width 52 height 21
drag, startPoint x: 167, startPoint y: 124, endPoint x: 204, endPoint y: 127, distance: 36.9
click at [264, 127] on td "3rd [DATE]" at bounding box center [290, 132] width 52 height 21
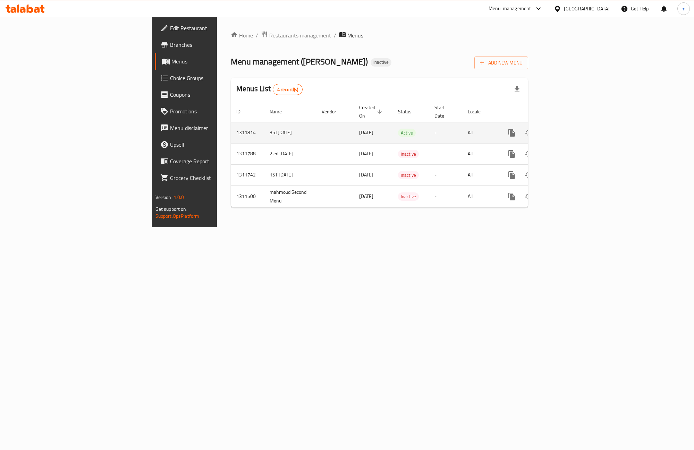
copy td "3rd [DATE]"
click at [547, 130] on icon "enhanced table" at bounding box center [544, 133] width 5 height 6
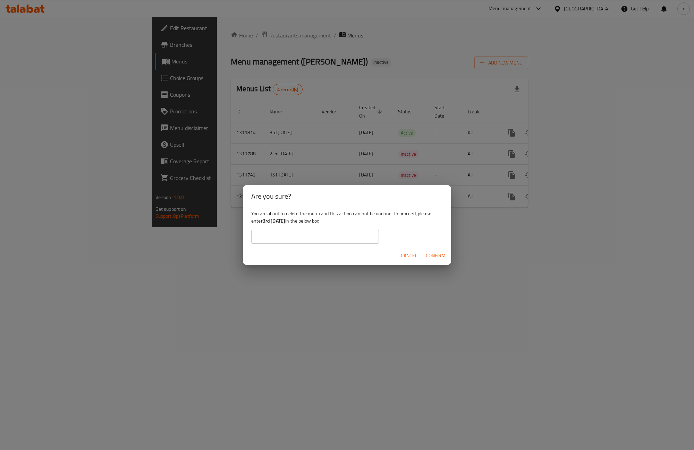
click at [286, 234] on input "text" at bounding box center [315, 237] width 128 height 14
paste input "3rd [DATE]"
type input "3rd [DATE]"
click at [435, 259] on span "Confirm" at bounding box center [435, 255] width 20 height 9
click at [399, 253] on button "Cancel" at bounding box center [409, 255] width 22 height 13
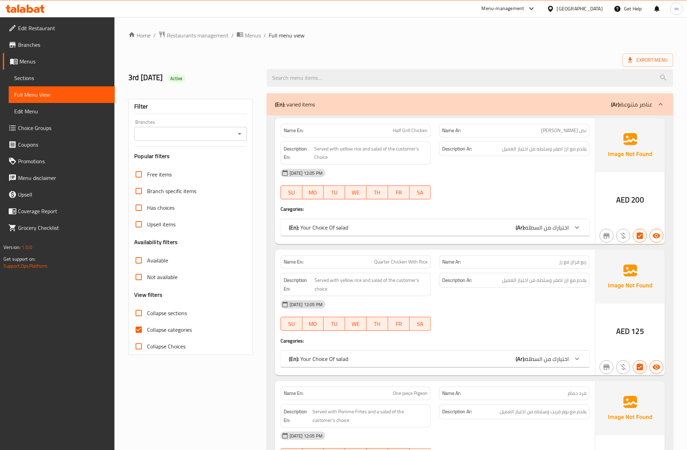
click at [139, 331] on input "Collapse categories" at bounding box center [138, 329] width 17 height 17
checkbox input "false"
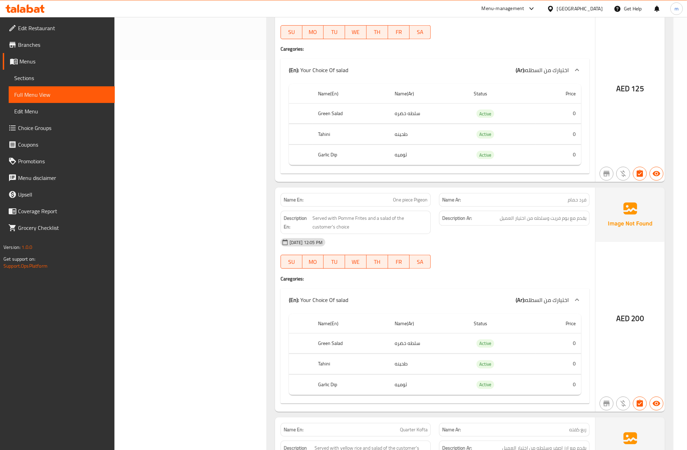
click at [533, 291] on div "Name En: One piece Pigeon Name Ar: فرد حمام Description En: Served with Pomme F…" at bounding box center [435, 300] width 320 height 224
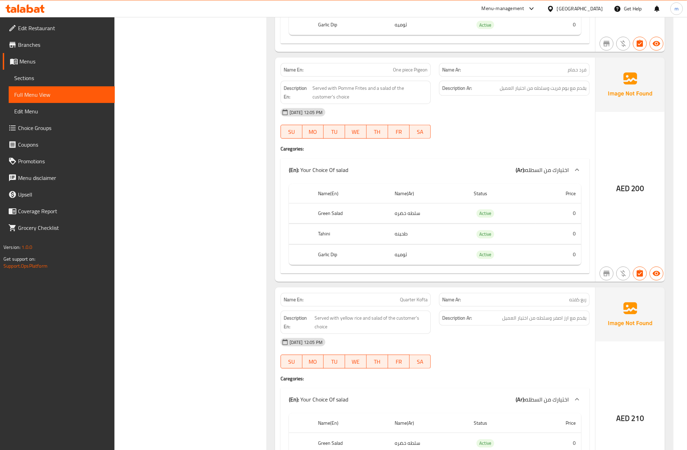
click at [531, 323] on span "يقدم مع ارز اصفر وسلطه من اختيار العميل" at bounding box center [544, 318] width 84 height 9
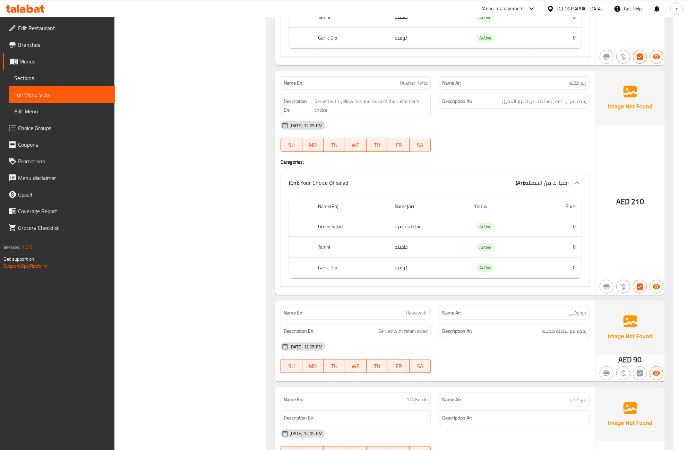
click at [531, 326] on div "Description Ar: يقدم مع سلطه طحينه" at bounding box center [514, 331] width 159 height 23
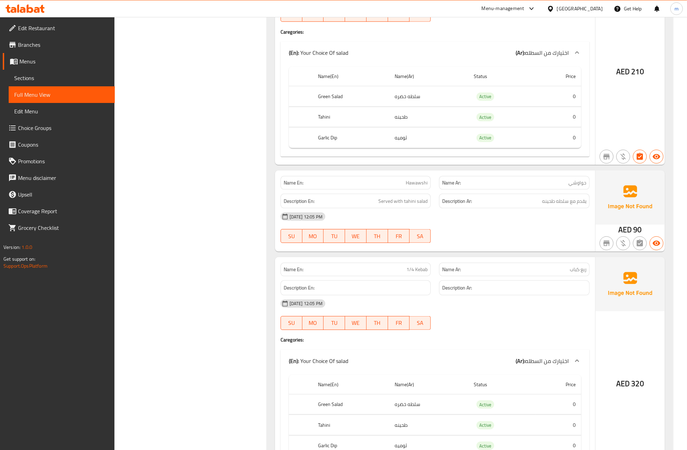
click at [531, 326] on div "15-09-2025 12:05 PM SU MO TU WE TH FR SA" at bounding box center [434, 314] width 317 height 39
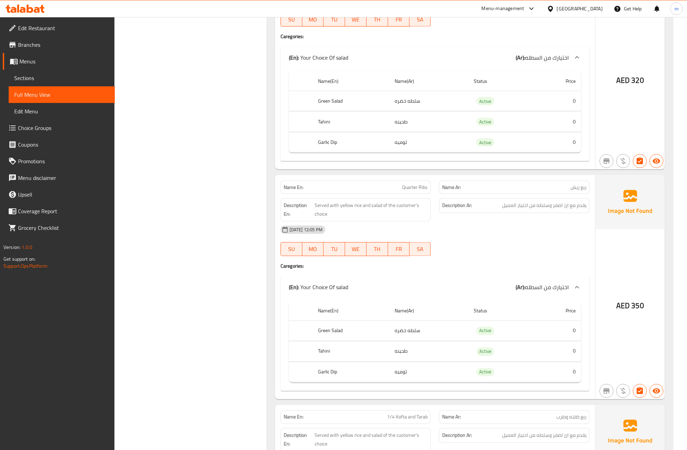
click at [531, 321] on th "Status" at bounding box center [502, 311] width 68 height 20
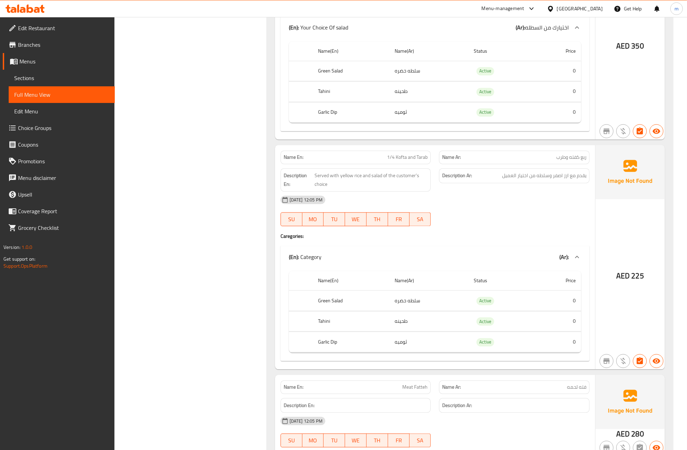
click at [529, 290] on th "Status" at bounding box center [502, 281] width 68 height 20
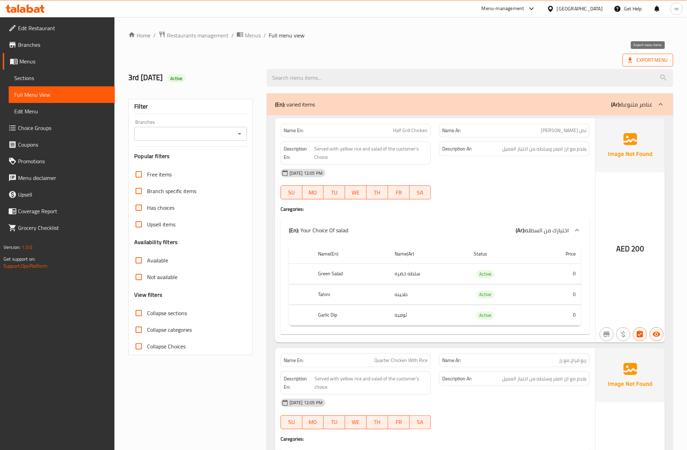
click at [637, 60] on span "Export Menu" at bounding box center [648, 60] width 40 height 9
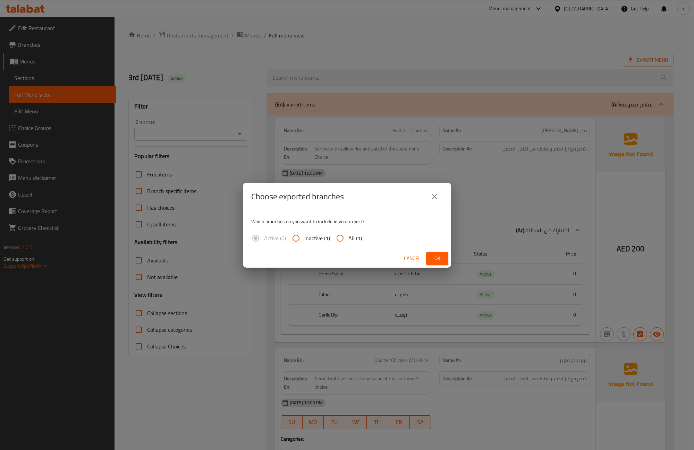
click at [350, 238] on span "All (1)" at bounding box center [355, 238] width 14 height 8
click at [348, 238] on input "All (1)" at bounding box center [340, 238] width 17 height 17
radio input "true"
click at [432, 258] on span "Ok" at bounding box center [436, 258] width 11 height 9
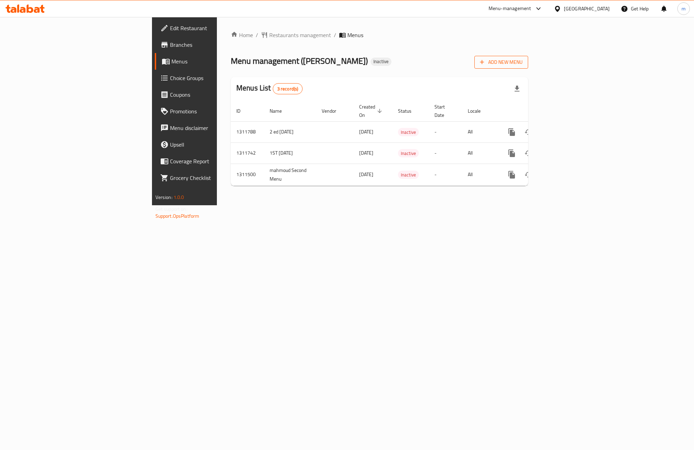
click at [522, 66] on span "Add New Menu" at bounding box center [501, 62] width 43 height 9
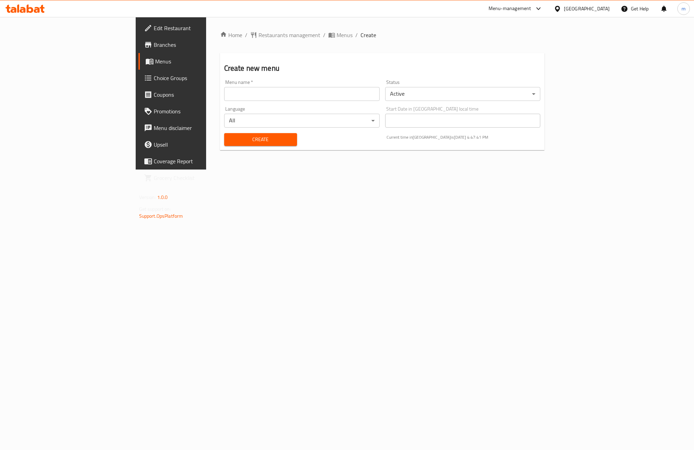
click at [311, 95] on input "text" at bounding box center [301, 94] width 155 height 14
paste input "3rd [DATE]"
type input "3rd [DATE]"
click at [248, 141] on span "Create" at bounding box center [261, 139] width 62 height 9
click at [155, 62] on span "Menus" at bounding box center [200, 61] width 91 height 8
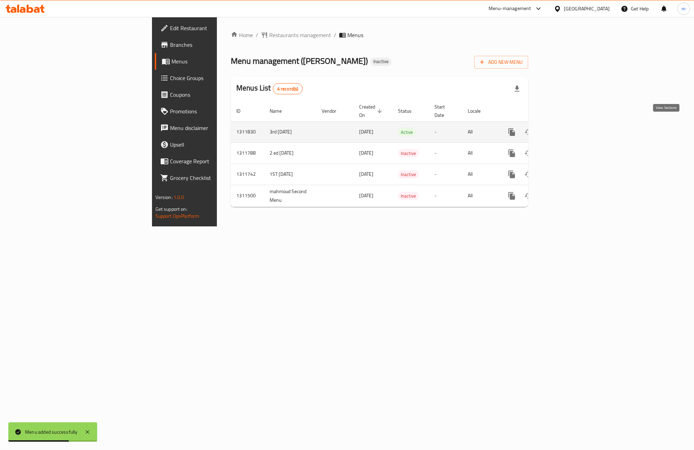
click at [565, 129] on icon "enhanced table" at bounding box center [561, 132] width 6 height 6
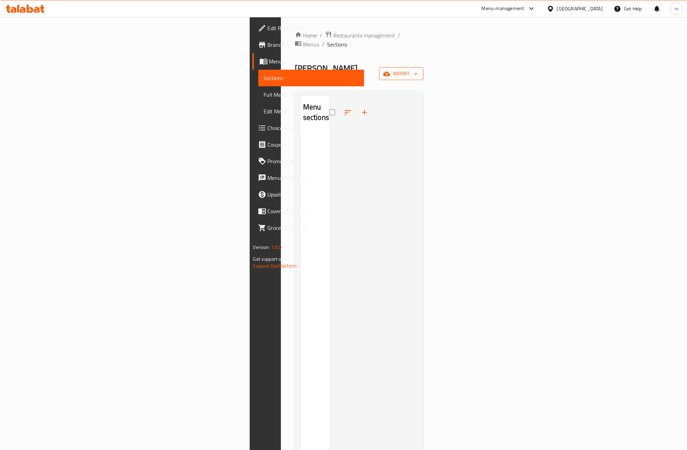
click at [418, 69] on span "import" at bounding box center [401, 73] width 33 height 9
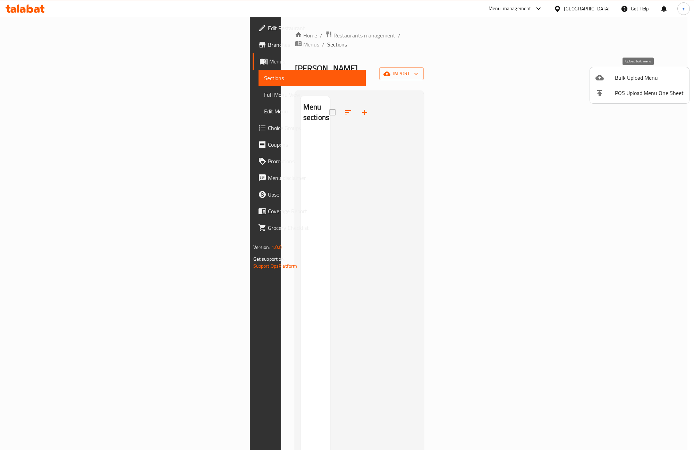
click at [642, 78] on span "Bulk Upload Menu" at bounding box center [648, 78] width 69 height 8
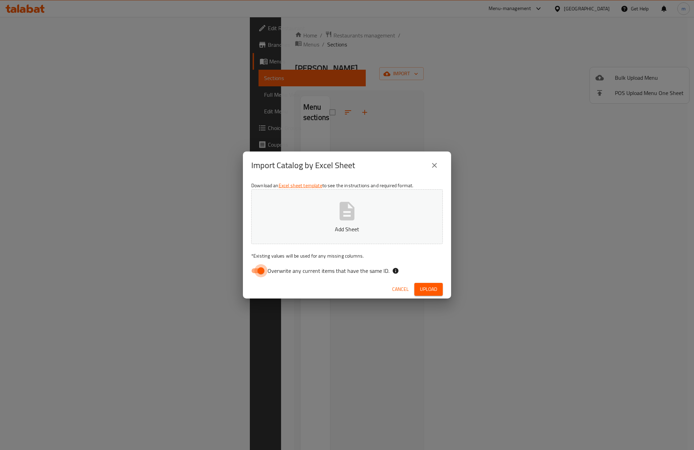
click at [261, 266] on input "Overwrite any current items that have the same ID." at bounding box center [261, 270] width 40 height 13
checkbox input "false"
click at [321, 227] on p "Add Sheet" at bounding box center [347, 229] width 170 height 8
click at [429, 285] on span "Upload" at bounding box center [428, 289] width 17 height 9
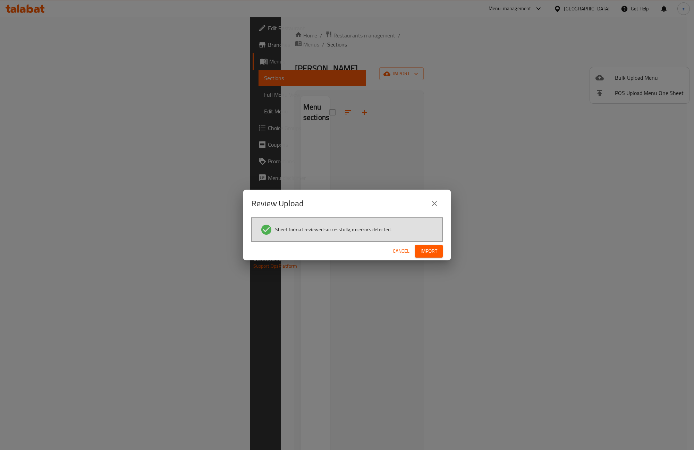
click at [433, 247] on span "Import" at bounding box center [428, 251] width 17 height 9
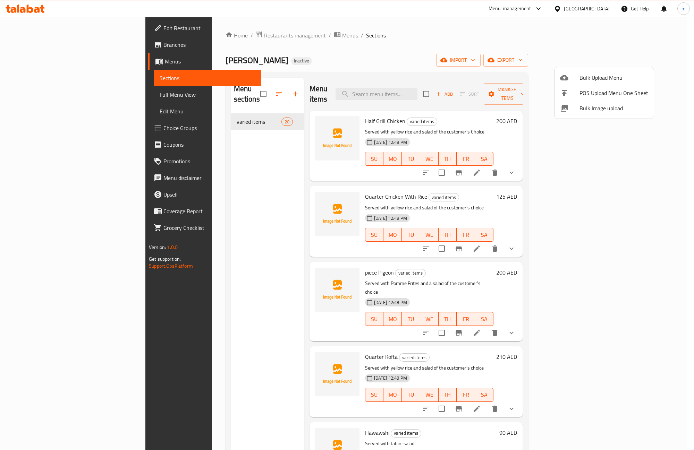
click at [544, 266] on div at bounding box center [347, 225] width 694 height 450
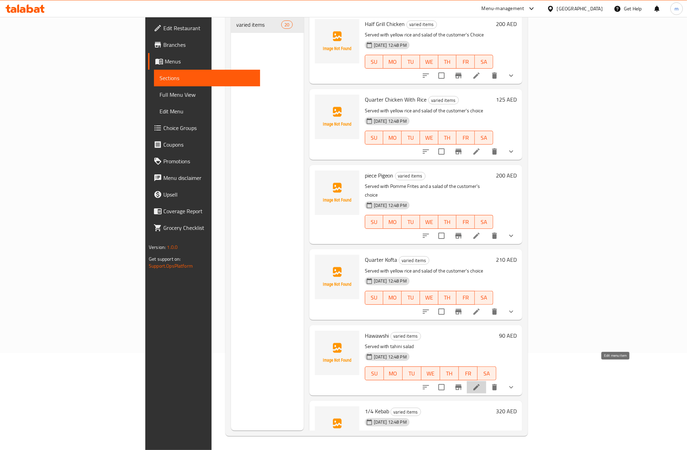
click at [481, 383] on icon at bounding box center [476, 387] width 8 height 8
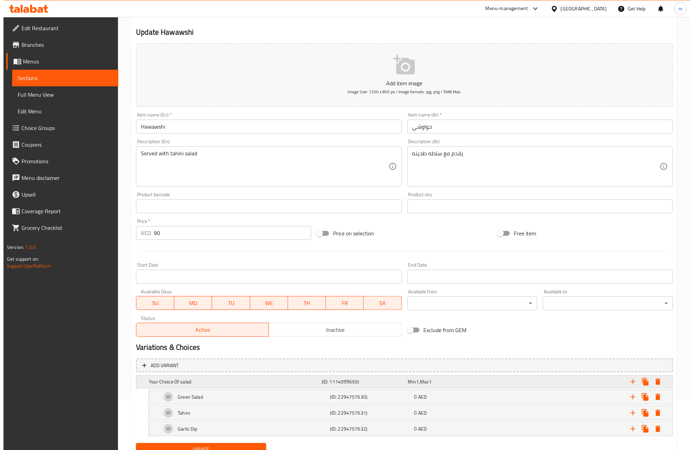
scroll to position [80, 0]
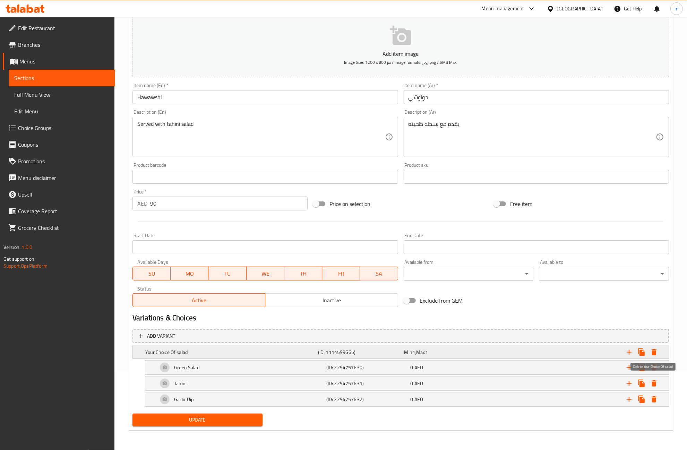
click at [657, 352] on icon "Expand" at bounding box center [654, 352] width 8 height 8
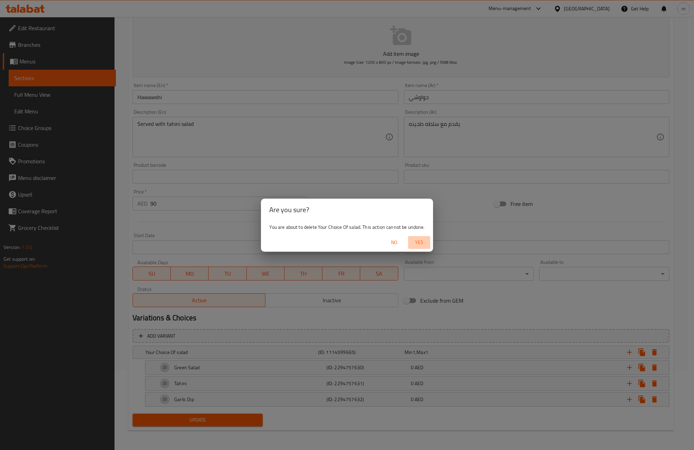
click at [420, 241] on span "Yes" at bounding box center [419, 242] width 17 height 9
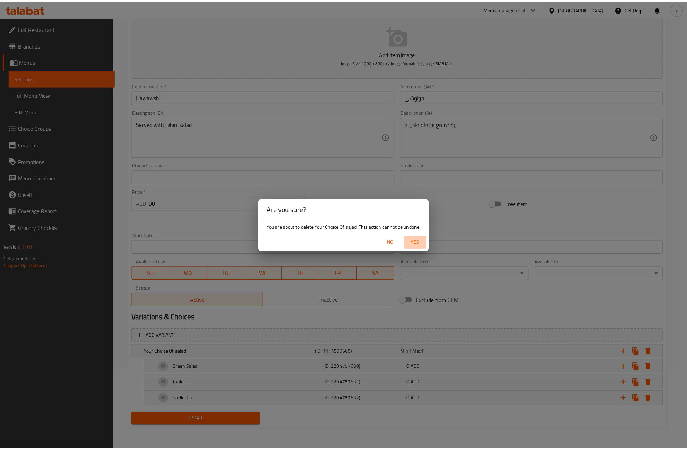
scroll to position [33, 0]
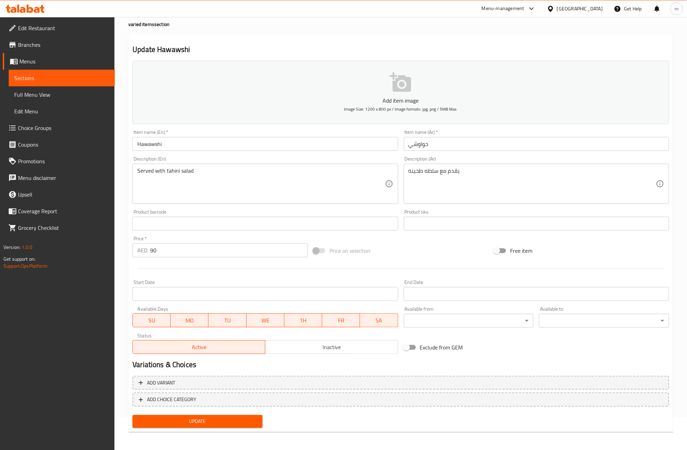
click at [212, 419] on span "Update" at bounding box center [197, 421] width 119 height 9
click at [35, 78] on span "Sections" at bounding box center [61, 78] width 95 height 8
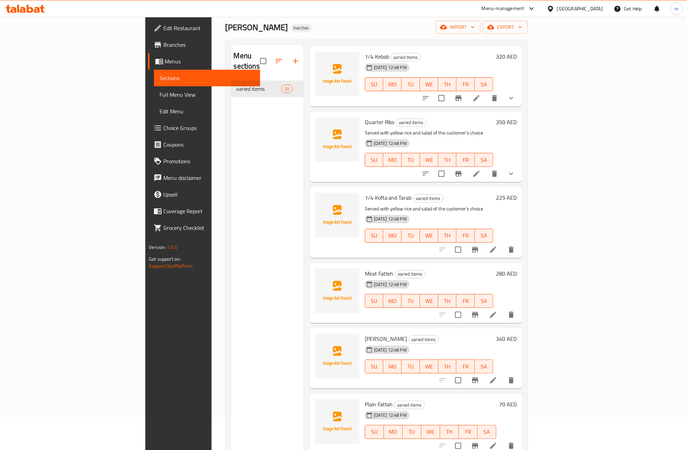
scroll to position [433, 0]
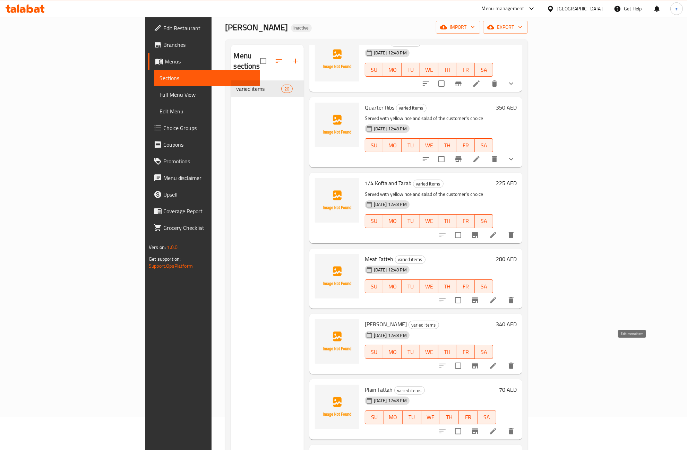
click at [497, 362] on icon at bounding box center [493, 366] width 8 height 8
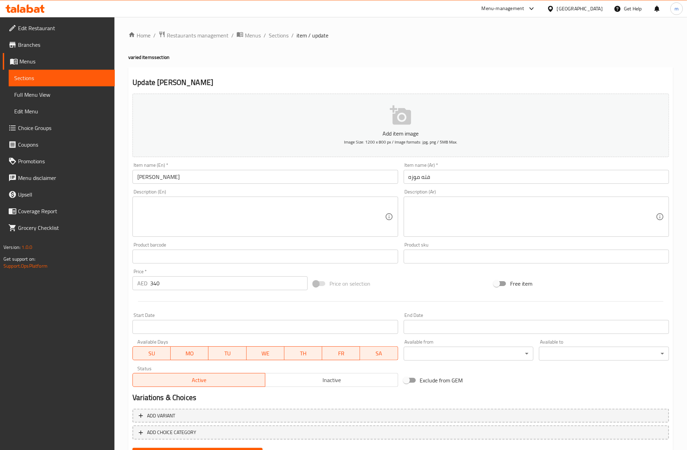
click at [164, 178] on input "Fatteh Mooza" at bounding box center [264, 177] width 265 height 14
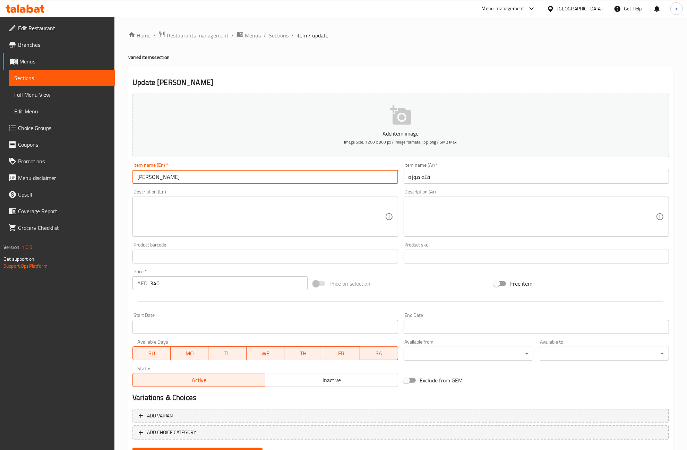
click at [164, 178] on input "Fatteh Mooza" at bounding box center [264, 177] width 265 height 14
paste input "Shank"
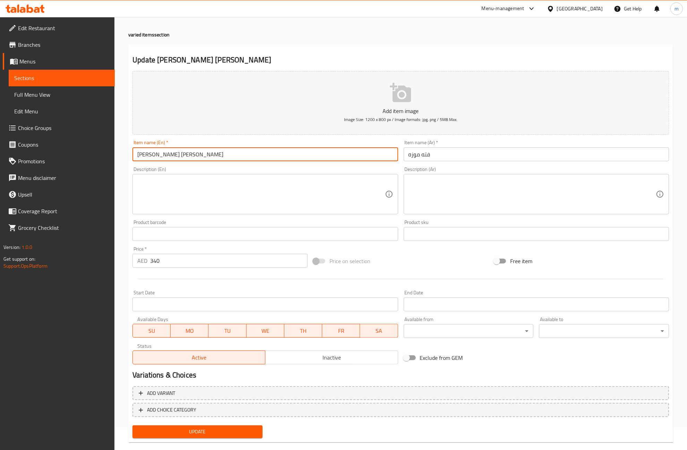
scroll to position [33, 0]
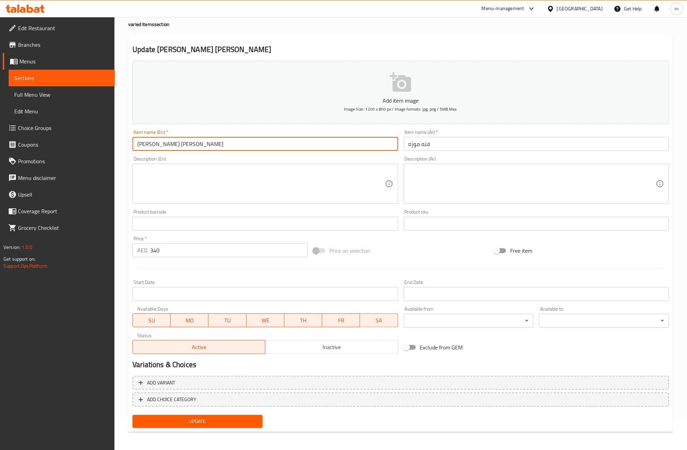
type input "Fatteh Shank"
click at [241, 421] on span "Update" at bounding box center [197, 421] width 119 height 9
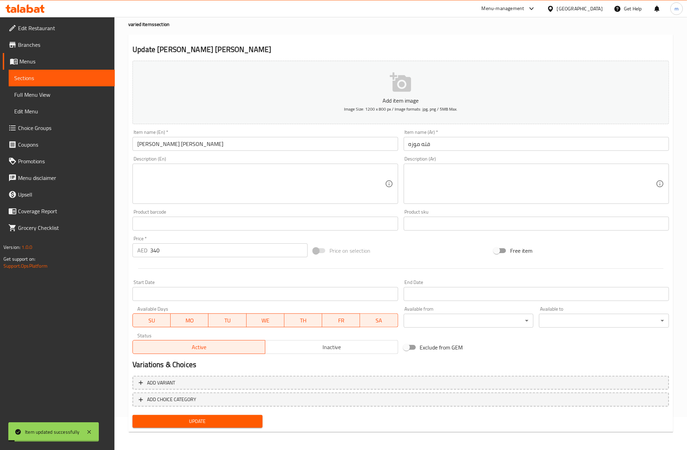
click at [46, 76] on span "Sections" at bounding box center [61, 78] width 95 height 8
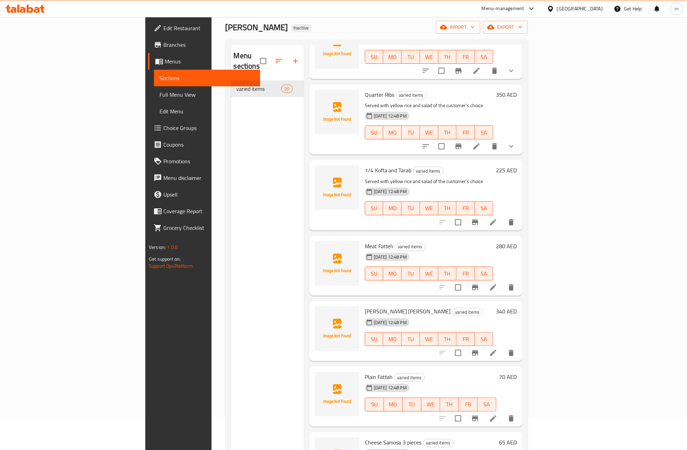
scroll to position [433, 0]
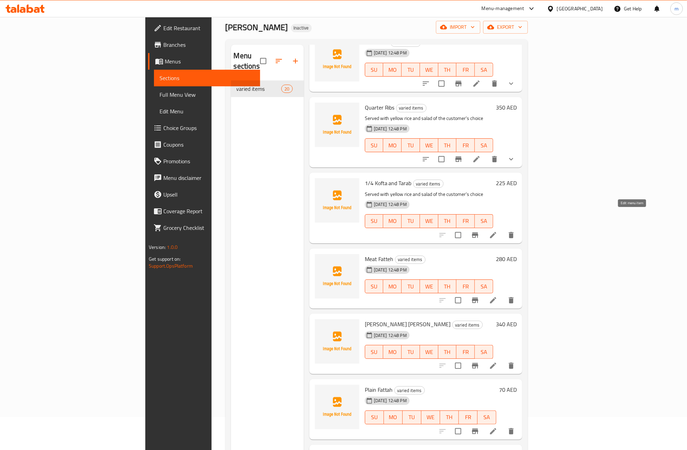
click at [496, 232] on icon at bounding box center [493, 235] width 6 height 6
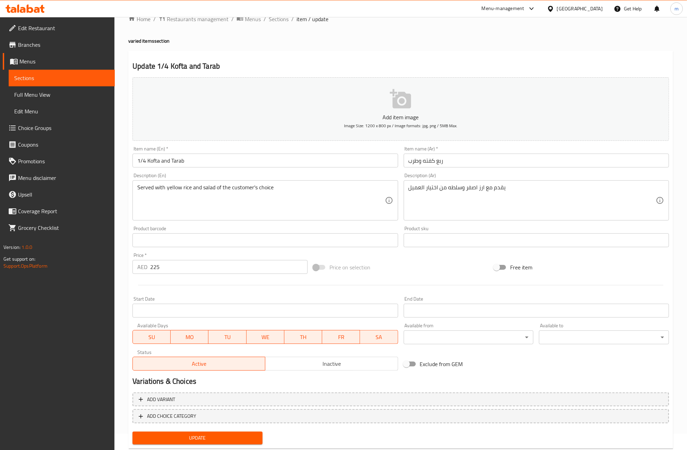
scroll to position [33, 0]
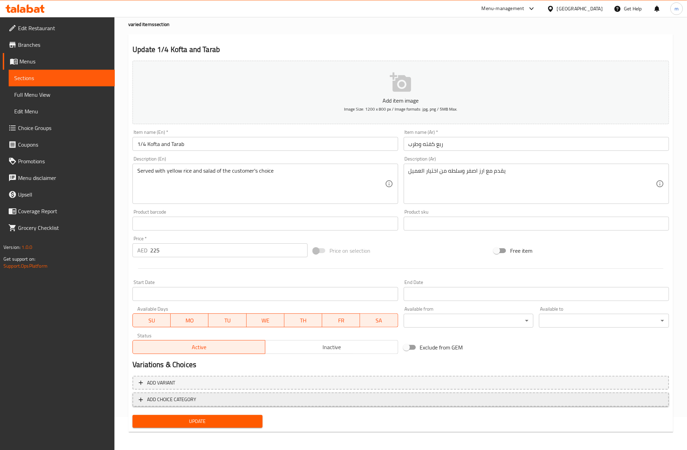
click at [229, 399] on span "ADD CHOICE CATEGORY" at bounding box center [401, 399] width 524 height 9
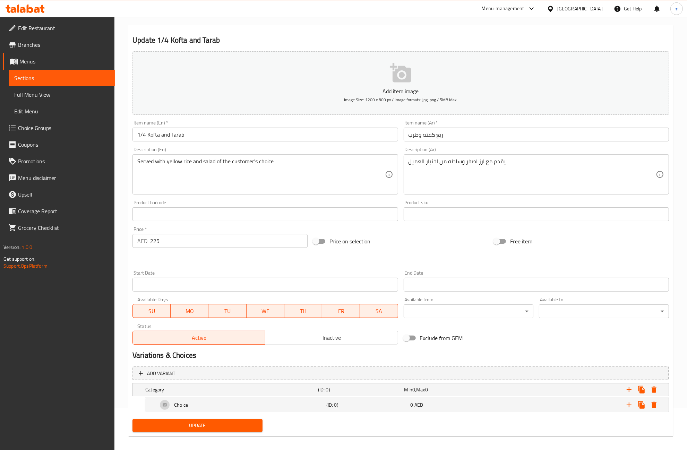
scroll to position [48, 0]
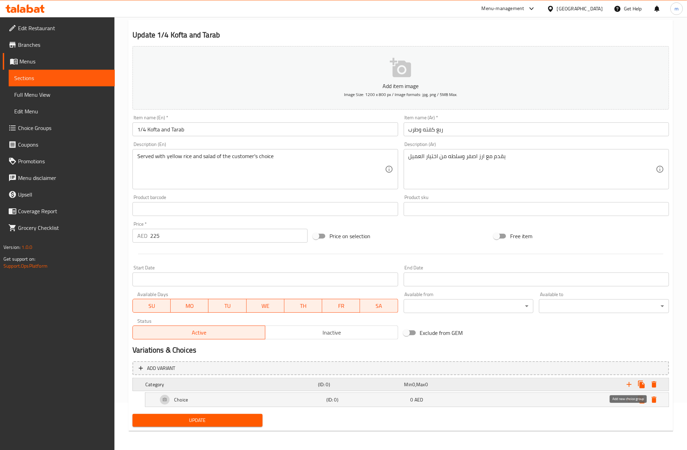
click at [627, 384] on icon "Expand" at bounding box center [629, 384] width 8 height 8
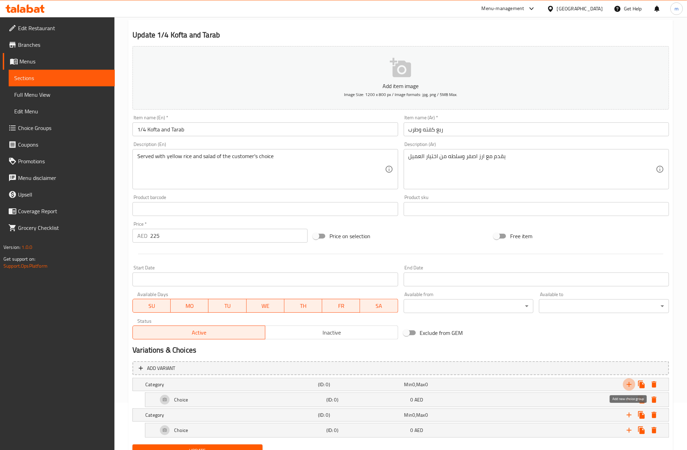
click at [627, 384] on icon "Expand" at bounding box center [629, 384] width 8 height 8
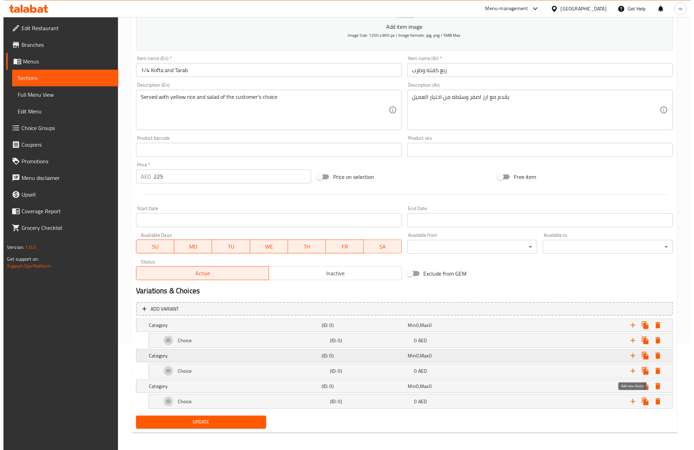
scroll to position [109, 0]
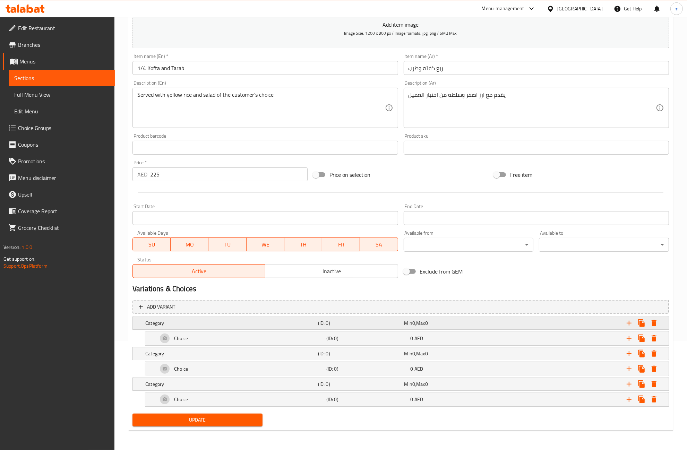
click at [236, 325] on h5 "Category" at bounding box center [230, 323] width 170 height 7
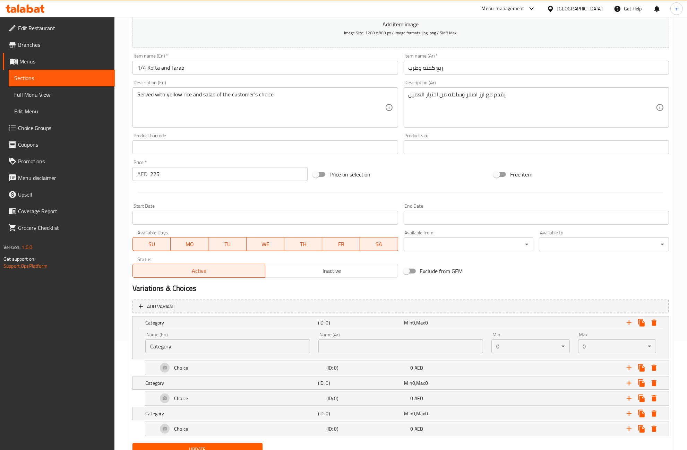
click at [210, 349] on input "Category" at bounding box center [227, 346] width 165 height 14
click at [654, 368] on icon "Expand" at bounding box center [654, 368] width 5 height 6
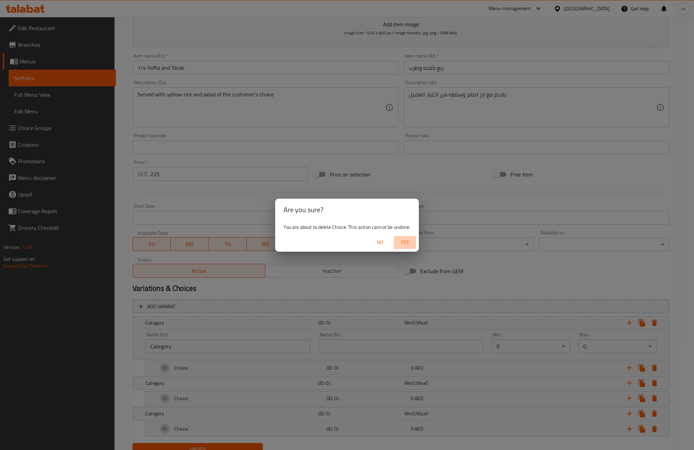
click at [407, 243] on span "Yes" at bounding box center [404, 242] width 17 height 9
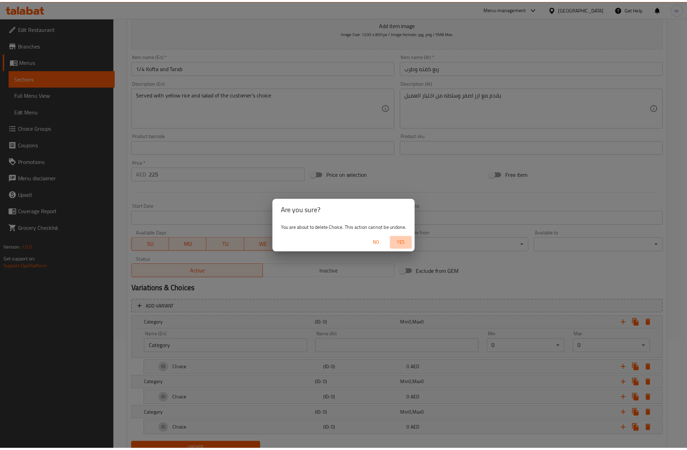
scroll to position [33, 0]
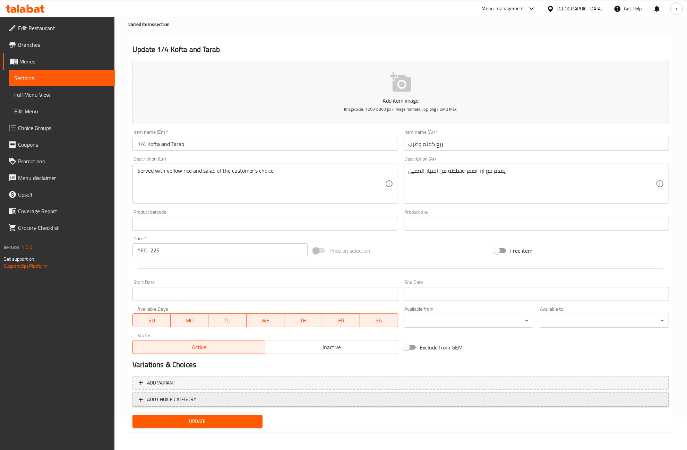
click at [143, 401] on icon "button" at bounding box center [140, 399] width 7 height 7
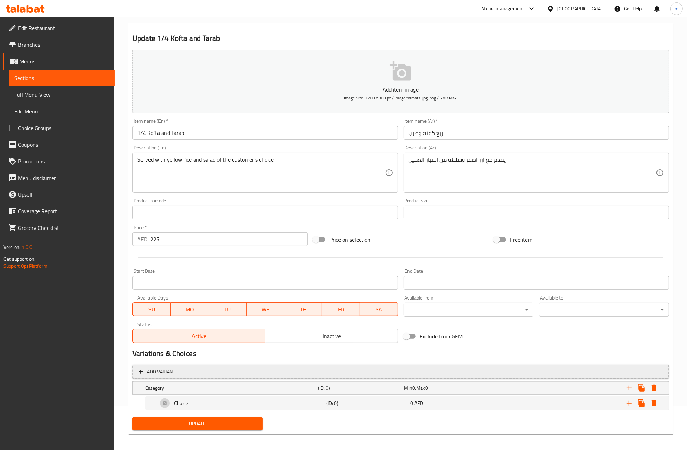
scroll to position [48, 0]
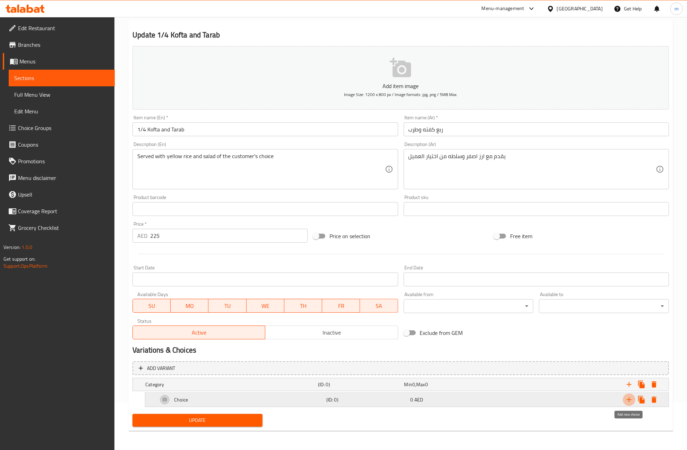
click at [626, 398] on icon "Expand" at bounding box center [629, 400] width 8 height 8
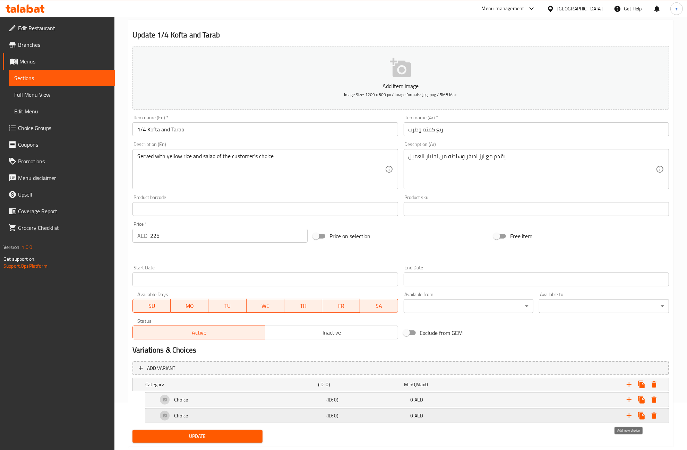
click at [625, 413] on icon "Expand" at bounding box center [629, 416] width 8 height 8
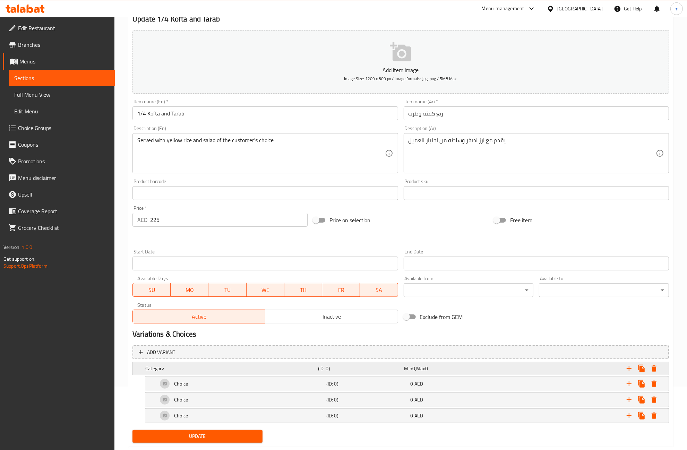
scroll to position [80, 0]
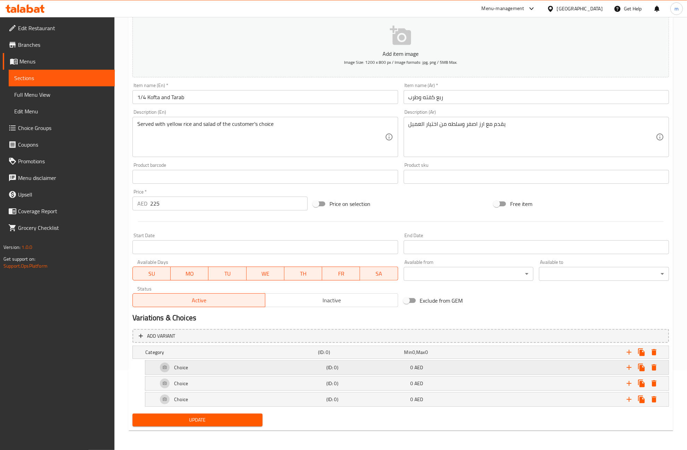
click at [247, 370] on div "Choice" at bounding box center [240, 367] width 169 height 17
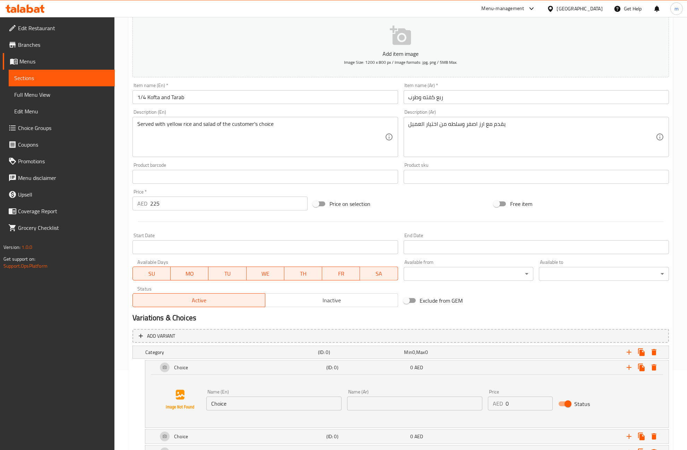
click at [250, 405] on input "Choice" at bounding box center [273, 404] width 135 height 14
paste input "Green Salad"
click at [238, 405] on input "ChoiceGreen Salad" at bounding box center [273, 404] width 135 height 14
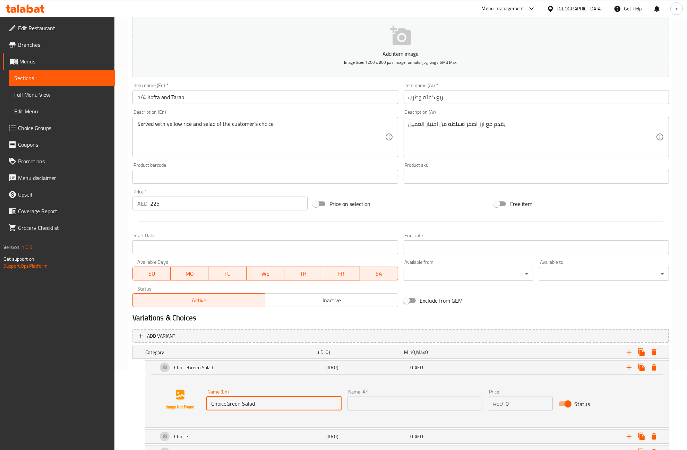
paste input "text"
type input "Green Salad"
click at [400, 402] on input "text" at bounding box center [414, 404] width 135 height 14
paste input "سلطه خضره"
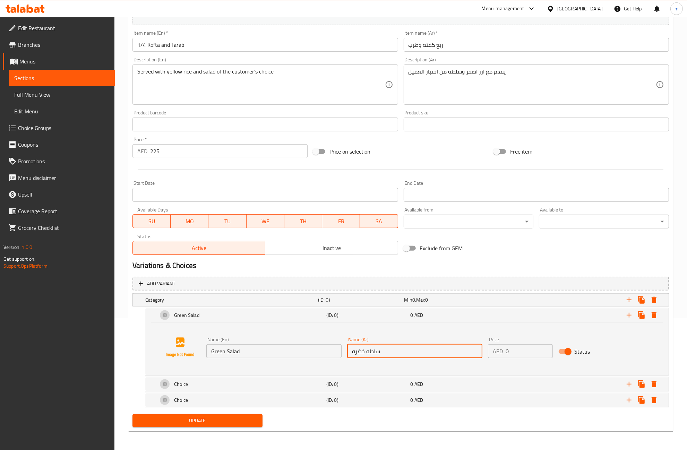
scroll to position [132, 0]
type input "سلطه خضره"
click at [226, 387] on div "Choice" at bounding box center [240, 384] width 169 height 17
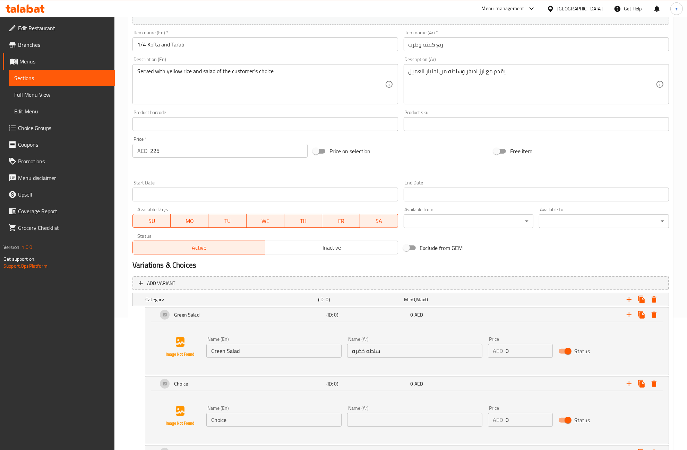
scroll to position [186, 0]
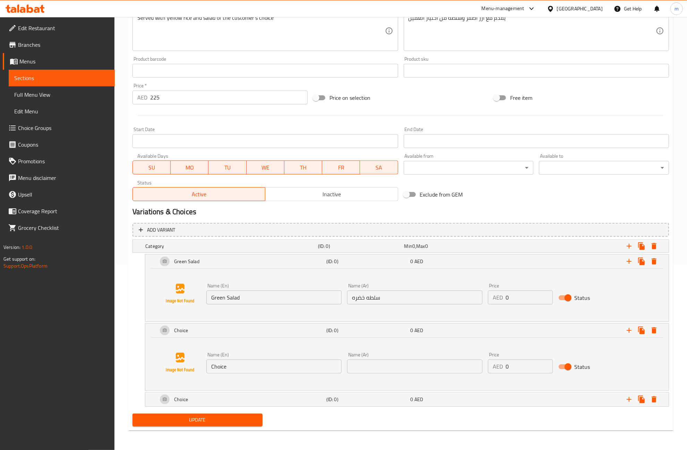
click at [259, 365] on input "Choice" at bounding box center [273, 367] width 135 height 14
paste input "Tahini"
click at [237, 362] on input "ChoiceTahini" at bounding box center [273, 367] width 135 height 14
paste input "text"
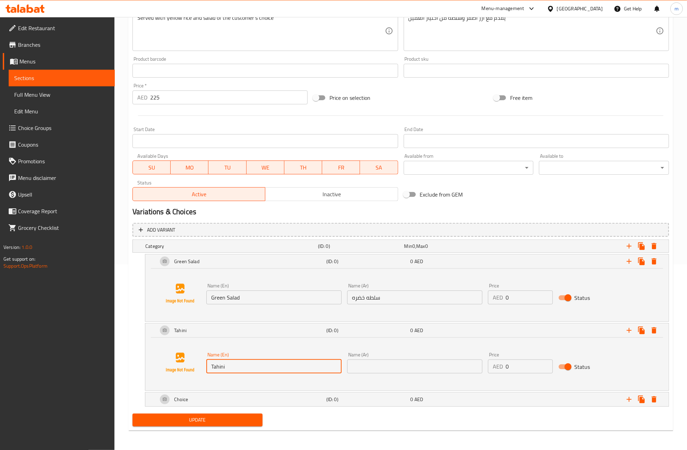
type input "Tahini"
click at [390, 365] on input "text" at bounding box center [414, 367] width 135 height 14
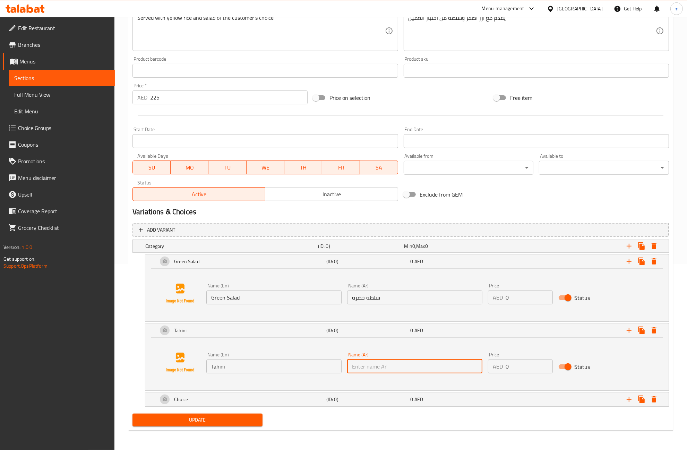
paste input "طحينه"
type input "طحينه"
click at [626, 399] on icon "Expand" at bounding box center [629, 399] width 8 height 8
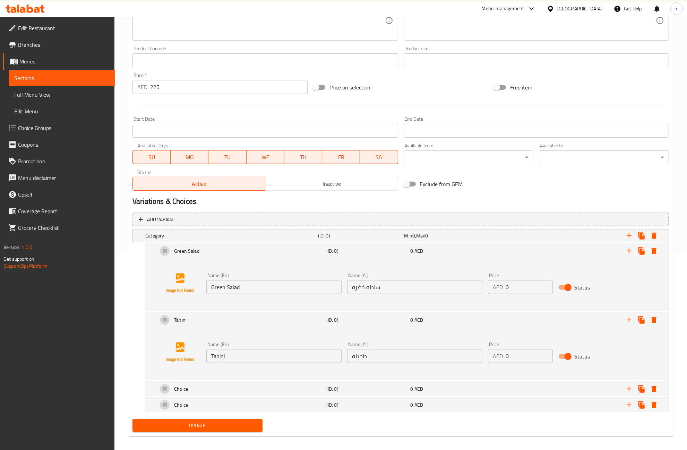
scroll to position [202, 0]
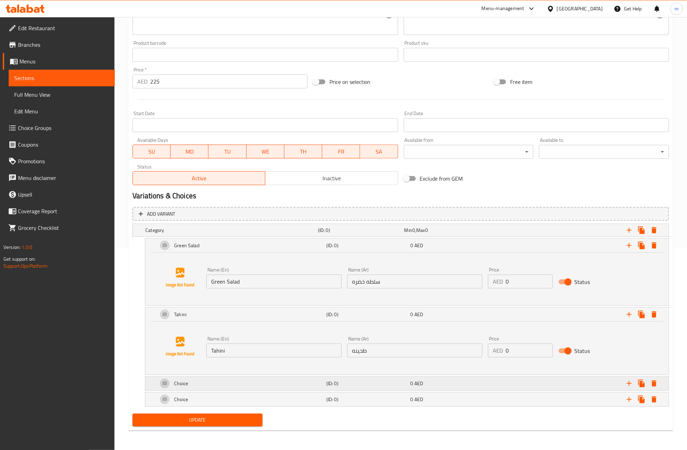
click at [197, 381] on div "Choice" at bounding box center [240, 383] width 169 height 17
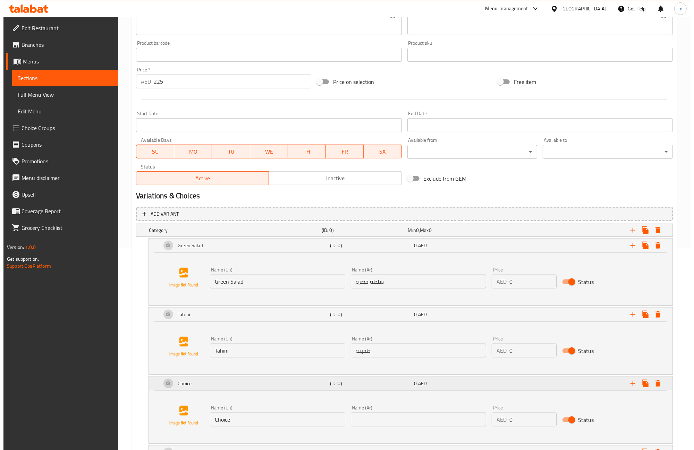
scroll to position [255, 0]
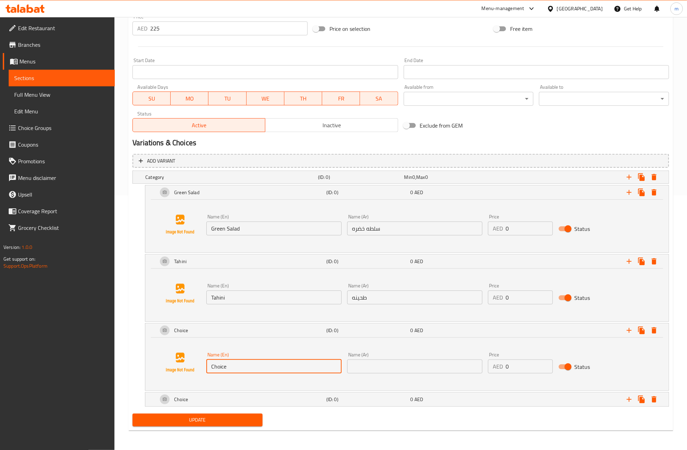
click at [229, 370] on input "Choice" at bounding box center [273, 367] width 135 height 14
paste input "Garlic Dip"
type input "Garlic Dip"
click at [401, 375] on div "Name (Ar) Name (Ar)" at bounding box center [414, 363] width 141 height 27
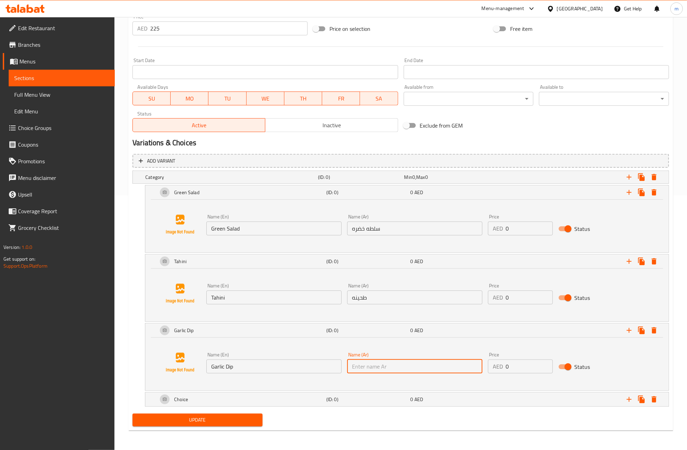
drag, startPoint x: 401, startPoint y: 369, endPoint x: 367, endPoint y: 370, distance: 34.0
click at [401, 369] on input "text" at bounding box center [414, 367] width 135 height 14
paste input "ثوميه"
type input "ثوميه"
click at [246, 420] on span "Update" at bounding box center [197, 420] width 119 height 9
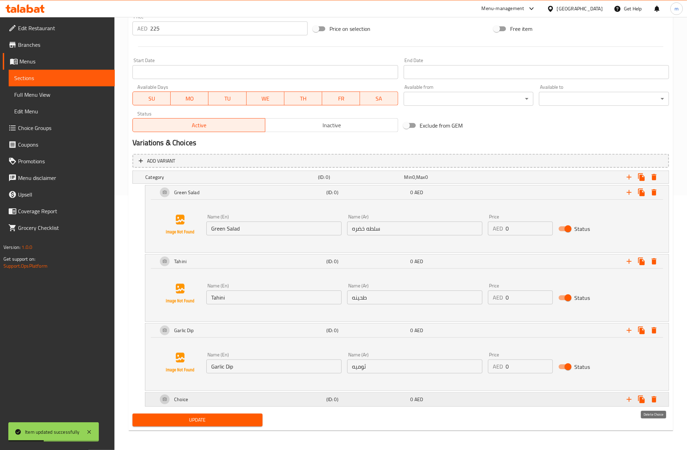
click at [659, 398] on button "Expand" at bounding box center [654, 399] width 12 height 12
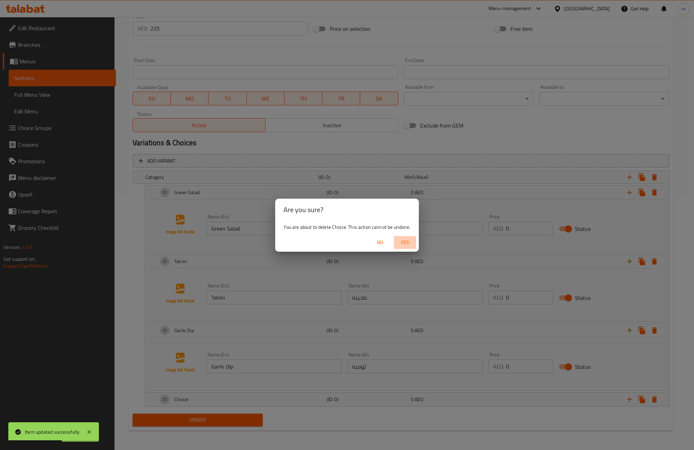
click at [409, 242] on span "Yes" at bounding box center [404, 242] width 17 height 9
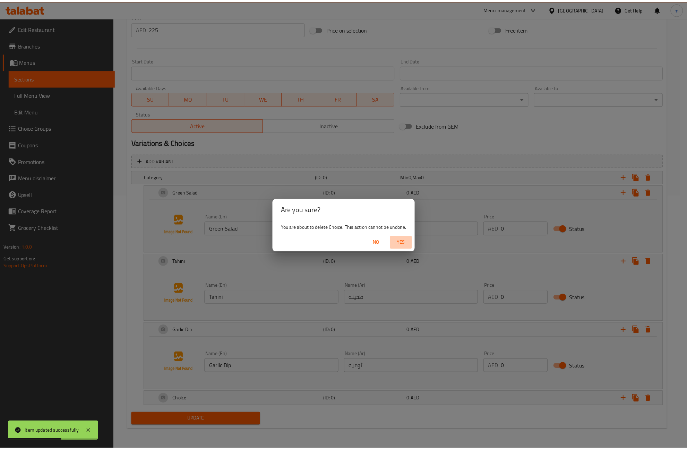
scroll to position [239, 0]
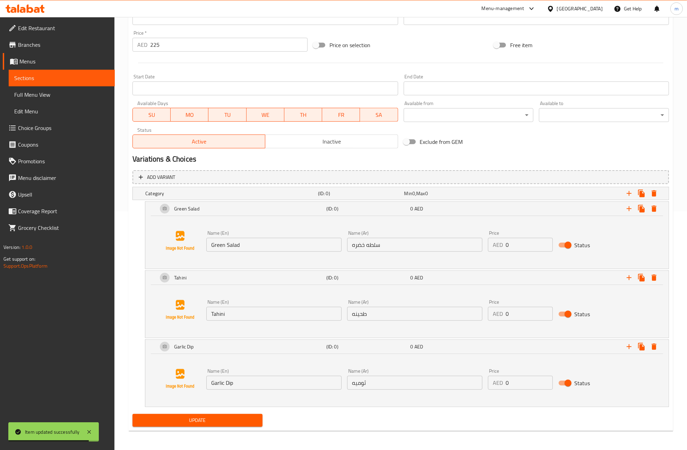
click at [254, 420] on span "Update" at bounding box center [197, 420] width 119 height 9
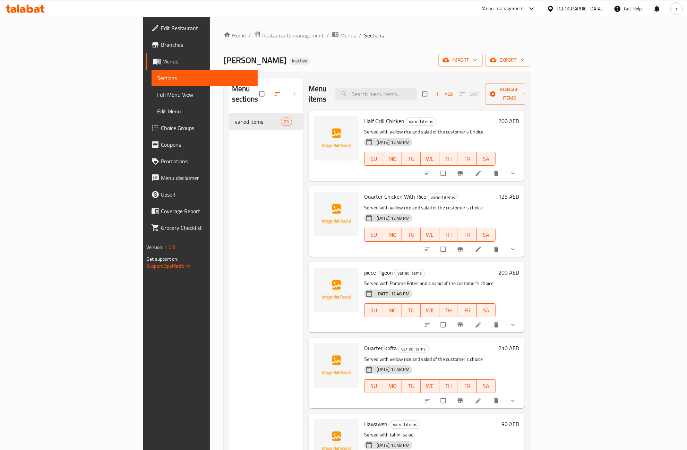
click at [157, 95] on span "Full Menu View" at bounding box center [204, 95] width 95 height 8
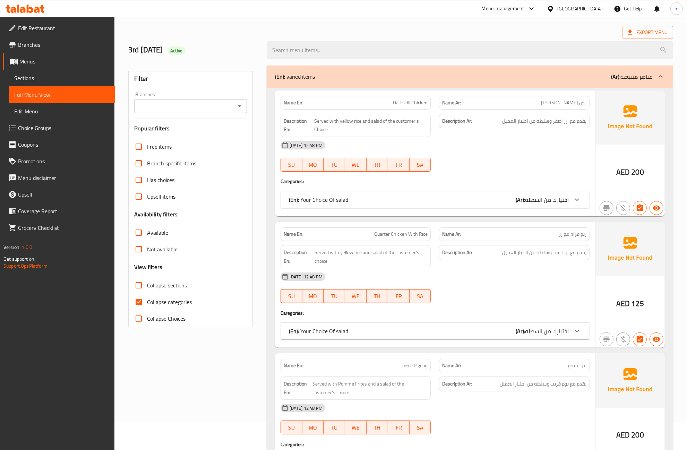
scroll to position [43, 0]
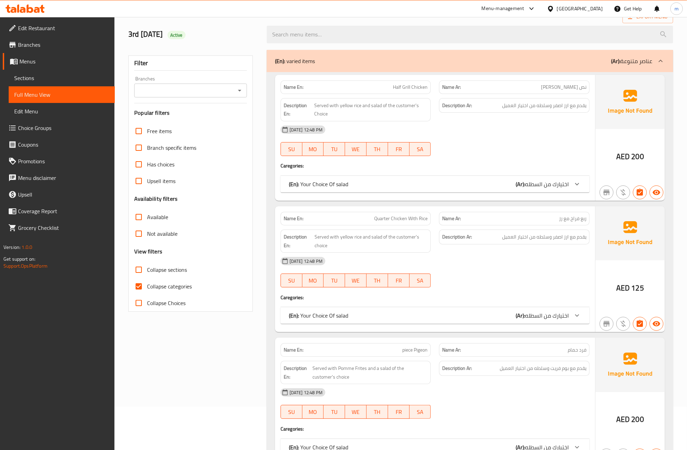
click at [135, 289] on input "Collapse categories" at bounding box center [138, 286] width 17 height 17
checkbox input "false"
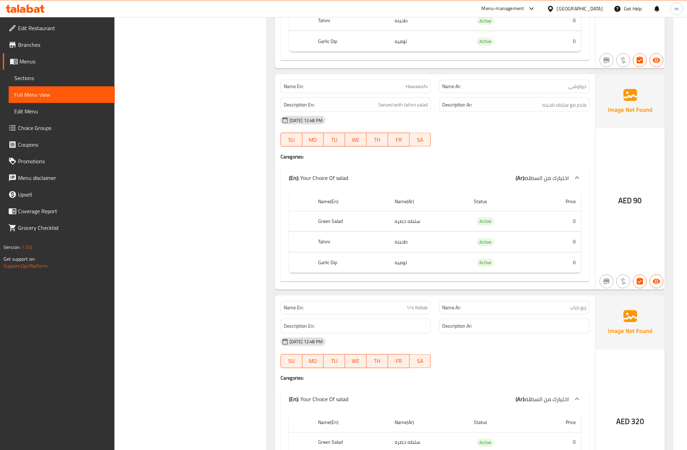
scroll to position [910, 0]
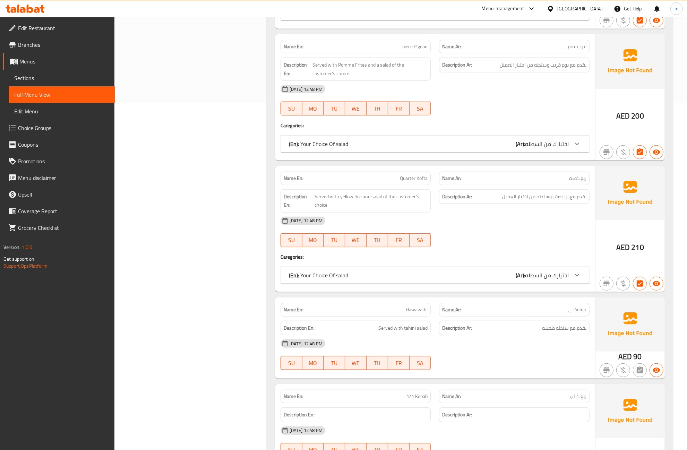
scroll to position [390, 0]
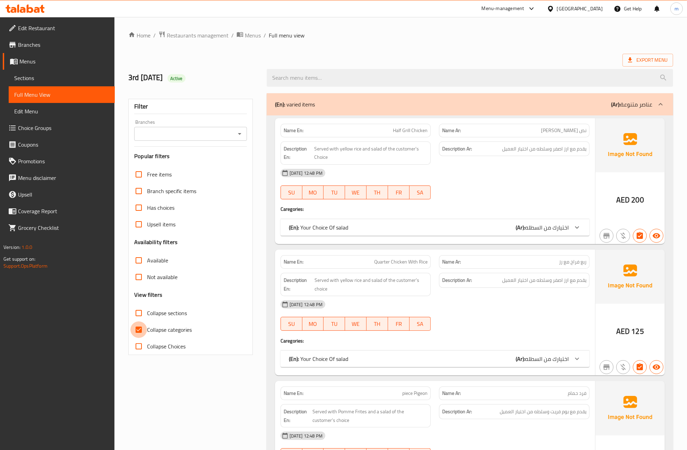
click at [138, 329] on input "Collapse categories" at bounding box center [138, 329] width 17 height 17
checkbox input "false"
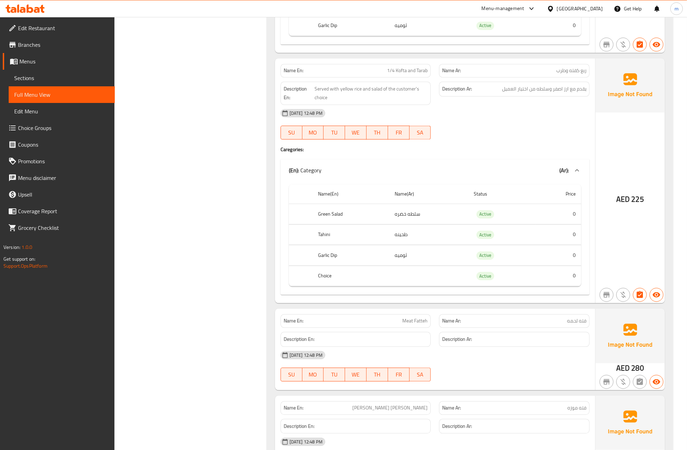
scroll to position [1647, 0]
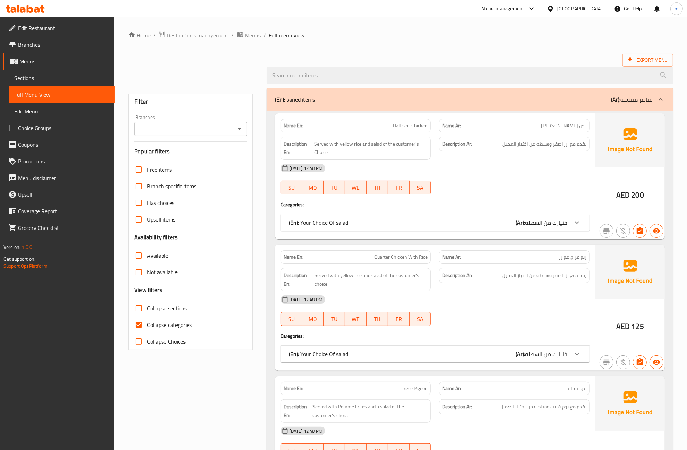
click at [189, 329] on span "Collapse categories" at bounding box center [169, 325] width 45 height 8
click at [147, 329] on input "Collapse categories" at bounding box center [138, 325] width 17 height 17
checkbox input "false"
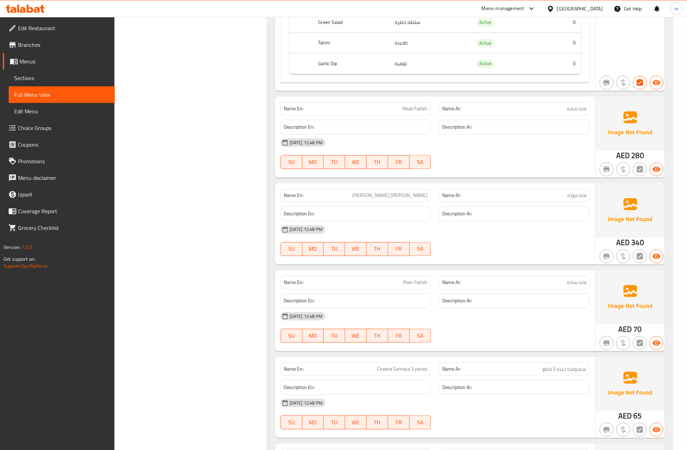
scroll to position [1692, 0]
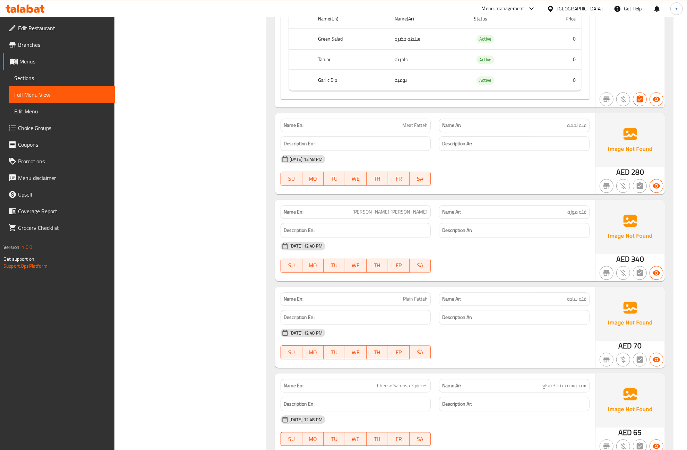
click at [388, 216] on p "Name En: [PERSON_NAME] [PERSON_NAME]" at bounding box center [356, 211] width 144 height 7
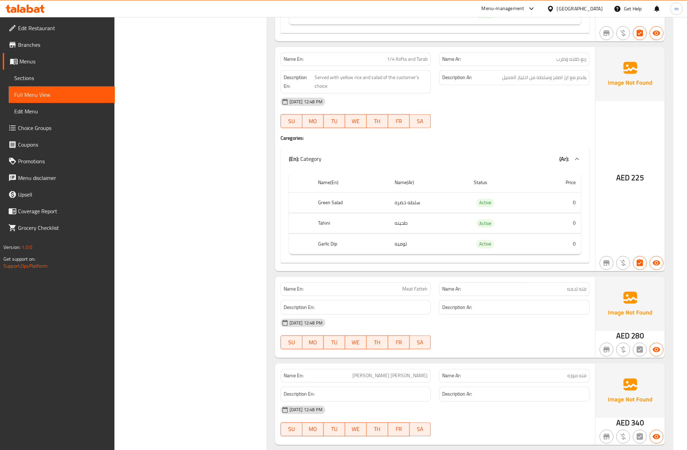
scroll to position [1517, 0]
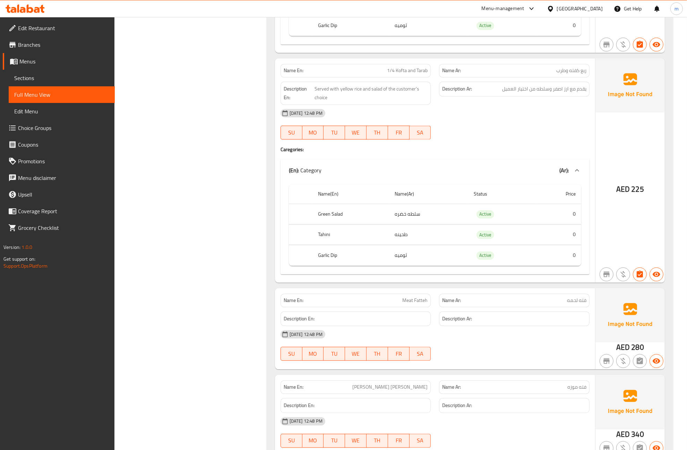
click at [523, 181] on div "(En): Category (Ar):" at bounding box center [435, 170] width 309 height 22
click at [523, 189] on div "(En): Category (Ar): Name(En) Name(Ar) Status Price Green Salad سلطه خضره Activ…" at bounding box center [435, 216] width 309 height 115
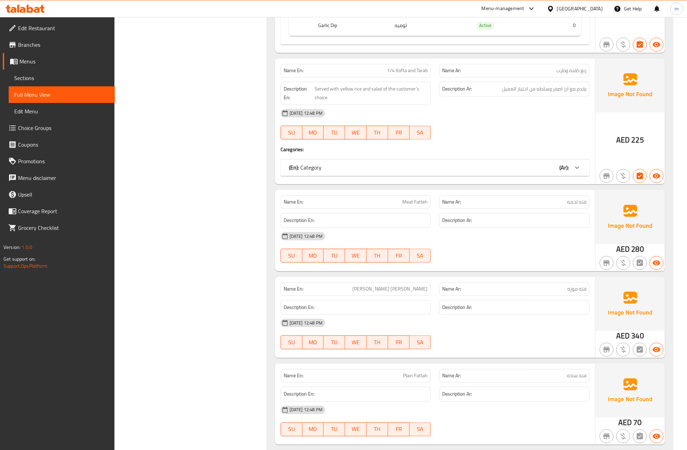
click at [519, 172] on div "(En): Category (Ar):" at bounding box center [429, 167] width 280 height 8
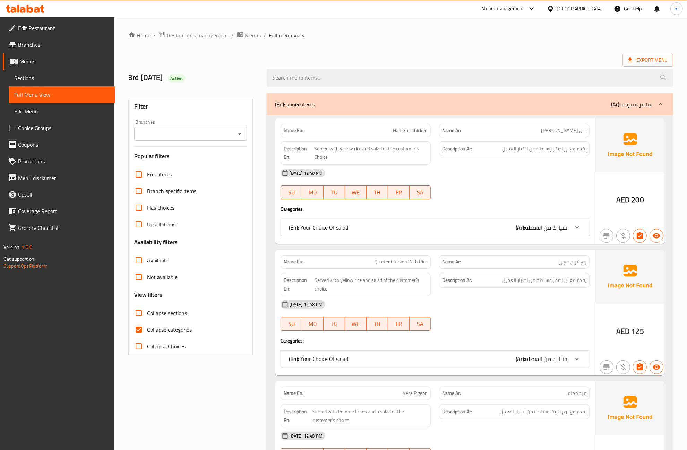
click at [139, 327] on input "Collapse categories" at bounding box center [138, 329] width 17 height 17
checkbox input "false"
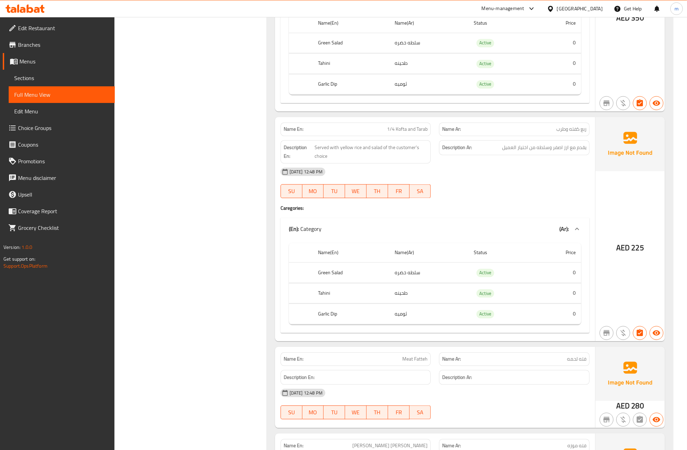
scroll to position [1474, 0]
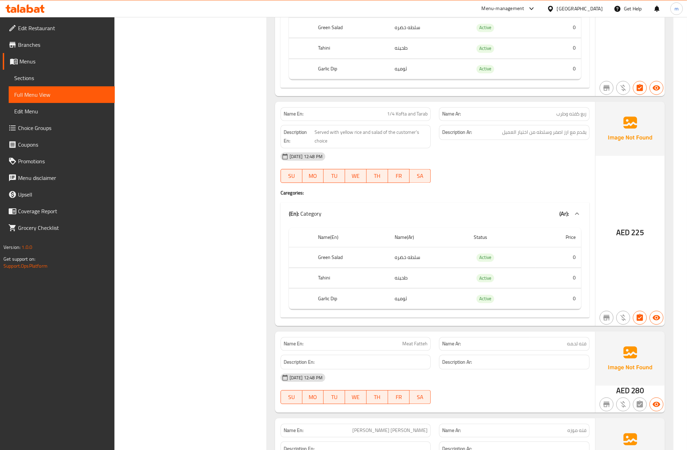
click at [80, 78] on span "Sections" at bounding box center [61, 78] width 95 height 8
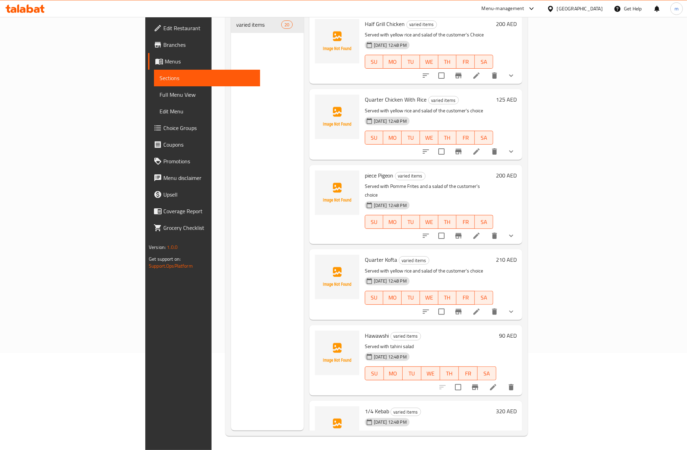
scroll to position [97, 0]
click at [148, 134] on link "Choice Groups" at bounding box center [204, 128] width 112 height 17
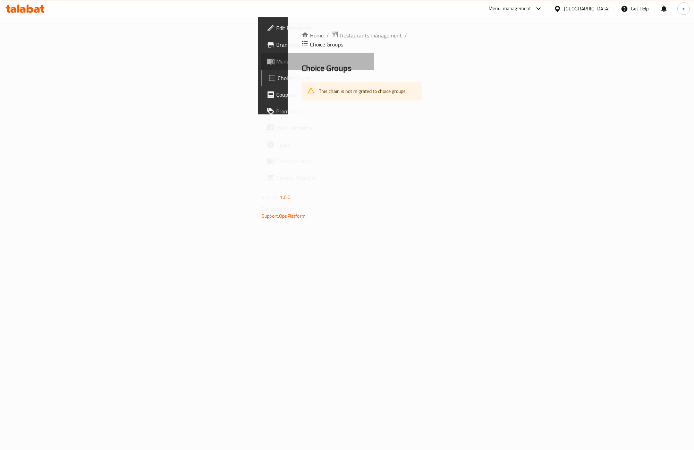
click at [276, 59] on span "Menus" at bounding box center [322, 61] width 92 height 8
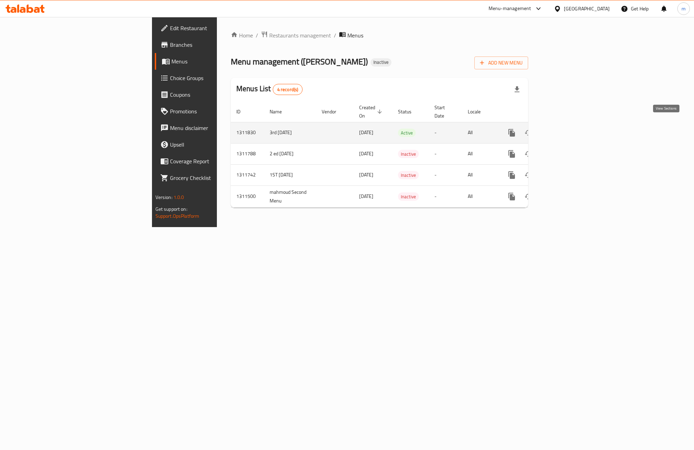
click at [566, 129] on icon "enhanced table" at bounding box center [561, 133] width 8 height 8
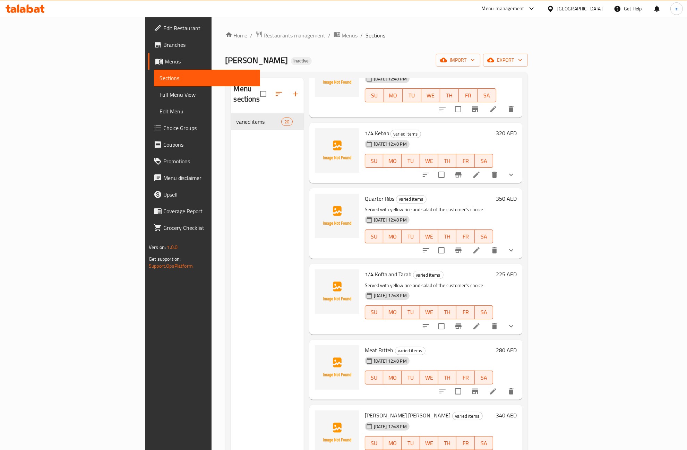
scroll to position [390, 0]
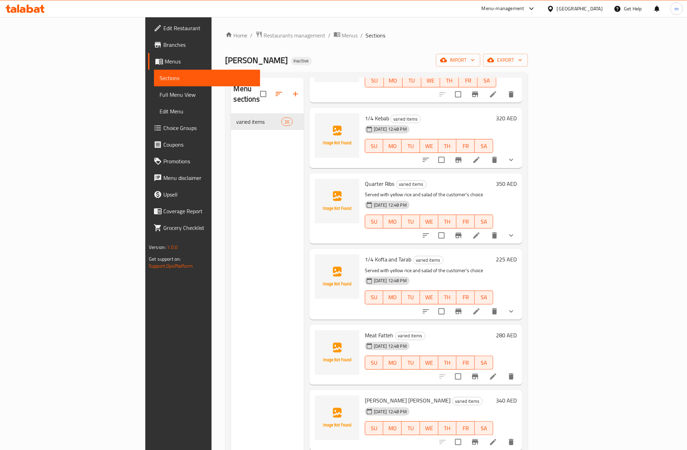
click at [481, 307] on icon at bounding box center [476, 311] width 8 height 8
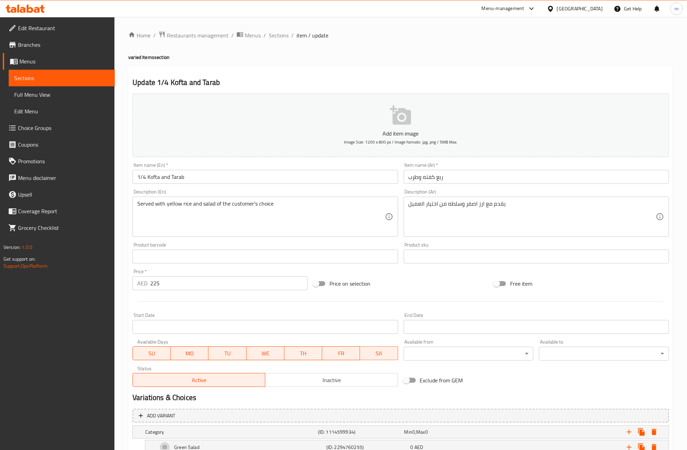
scroll to position [80, 0]
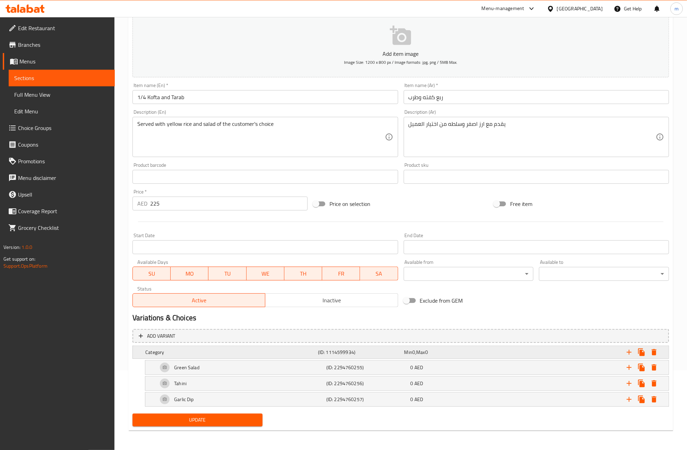
click at [209, 351] on h5 "Category" at bounding box center [230, 352] width 170 height 7
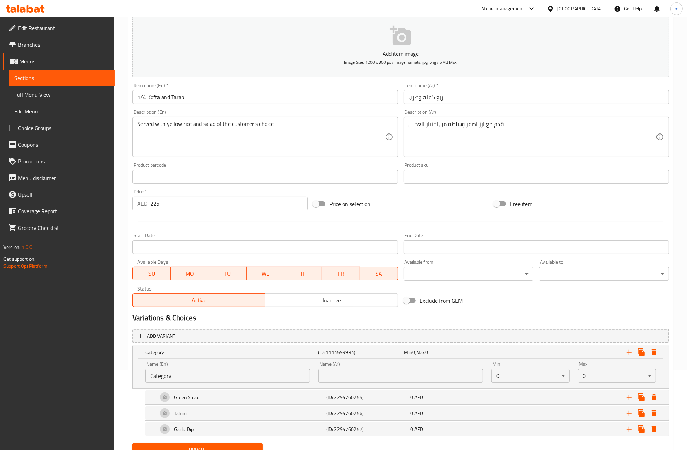
click at [230, 379] on input "Category" at bounding box center [227, 376] width 165 height 14
click at [179, 380] on input "text" at bounding box center [227, 376] width 165 height 14
paste input "Your Choice Of salad"
type input "Your Choice Of salad"
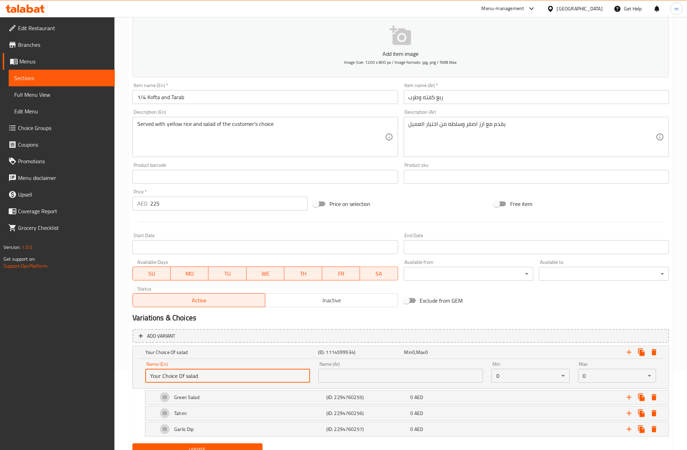
click at [337, 377] on input "text" at bounding box center [400, 376] width 165 height 14
click at [370, 374] on input "text" at bounding box center [400, 376] width 165 height 14
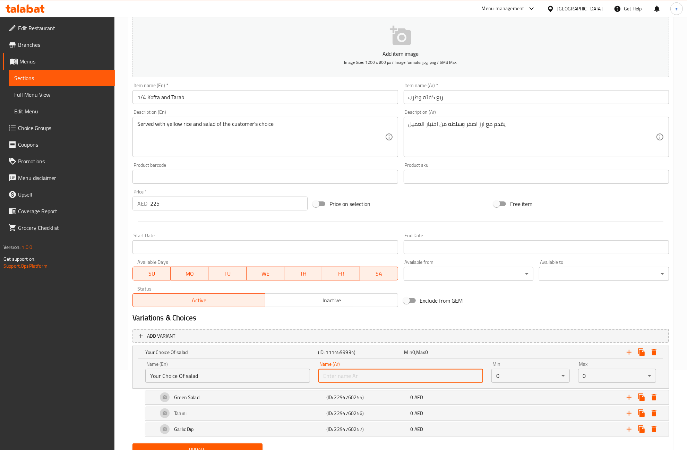
paste input "اختيارك من السطله"
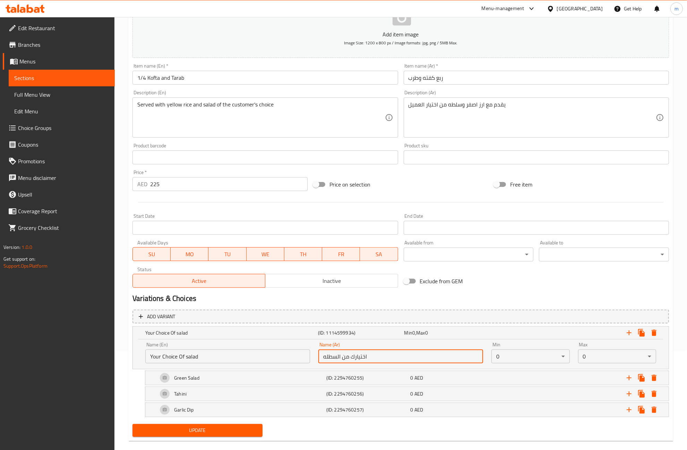
scroll to position [110, 0]
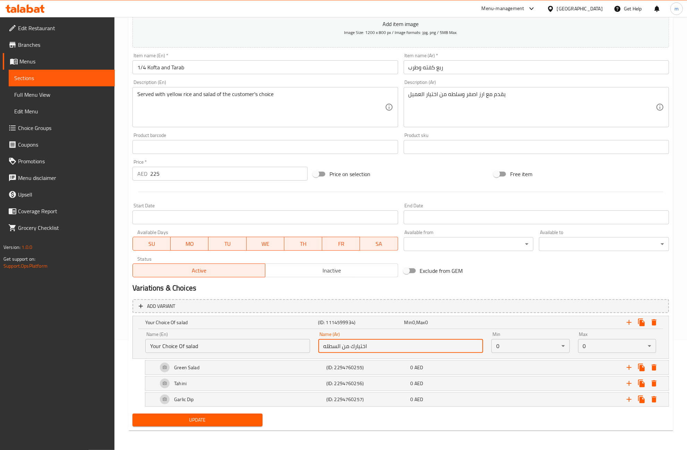
type input "اختيارك من السطله"
click at [223, 423] on span "Update" at bounding box center [197, 420] width 119 height 9
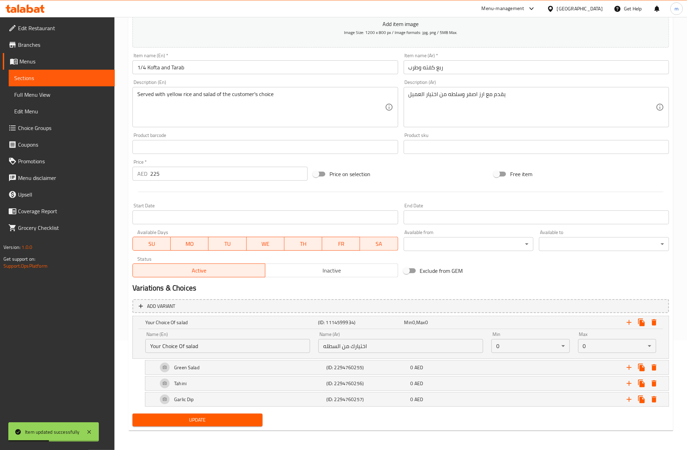
click at [71, 94] on span "Full Menu View" at bounding box center [61, 95] width 95 height 8
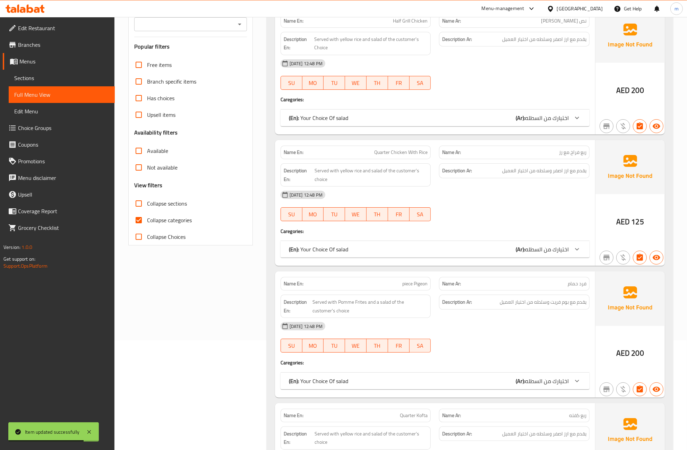
click at [138, 218] on input "Collapse categories" at bounding box center [138, 220] width 17 height 17
checkbox input "false"
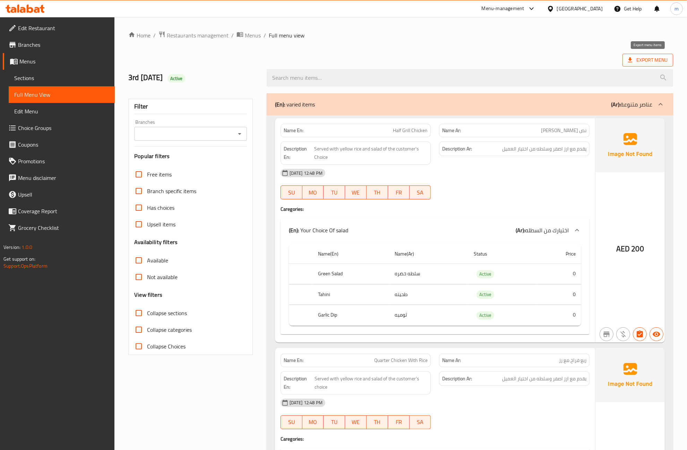
click at [650, 63] on span "Export Menu" at bounding box center [648, 60] width 40 height 9
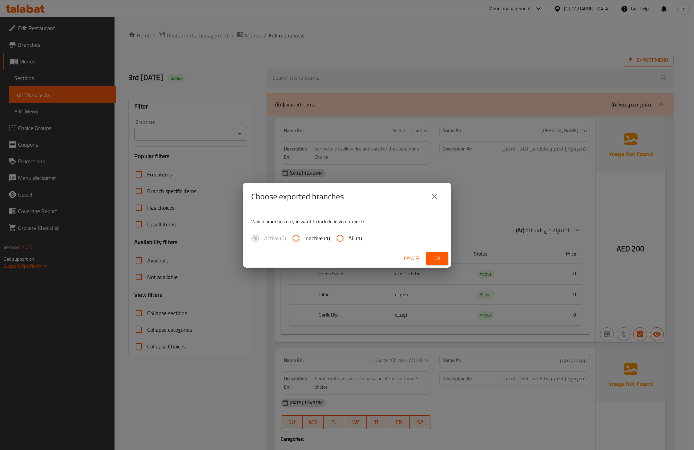
click at [340, 239] on input "All (1)" at bounding box center [340, 238] width 17 height 17
radio input "true"
click at [433, 257] on span "Ok" at bounding box center [436, 258] width 11 height 9
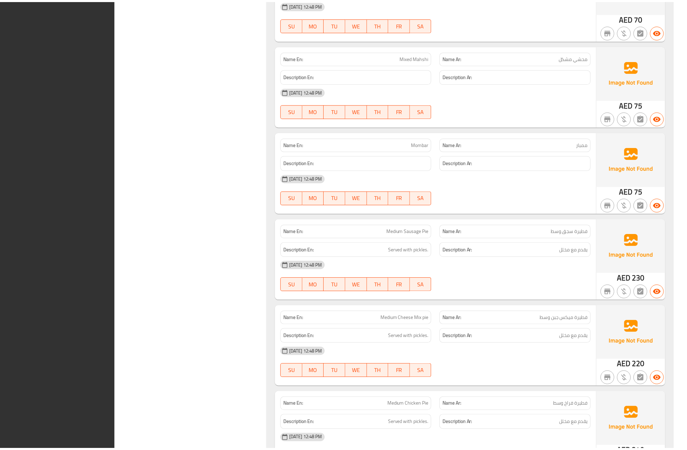
scroll to position [2429, 0]
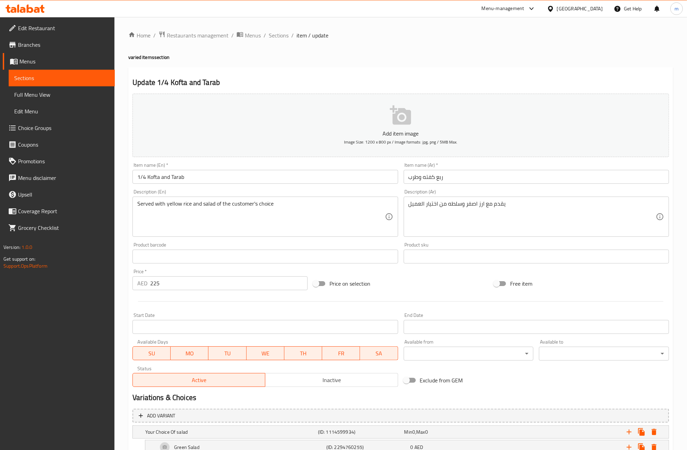
click at [52, 65] on span "Menus" at bounding box center [64, 61] width 90 height 8
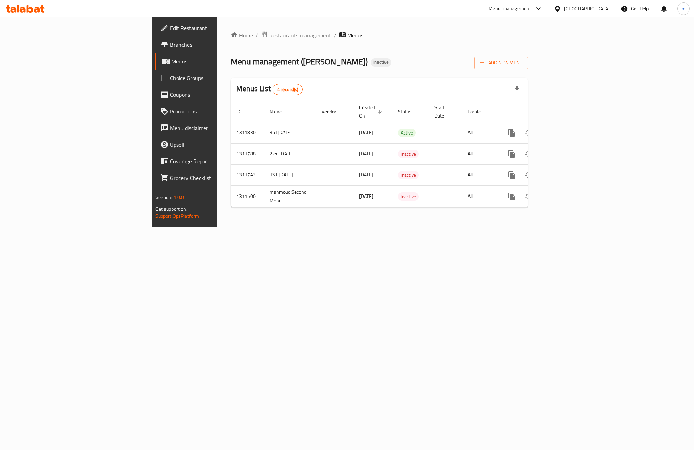
click at [269, 37] on span "Restaurants management" at bounding box center [300, 35] width 62 height 8
